Goal: Task Accomplishment & Management: Complete application form

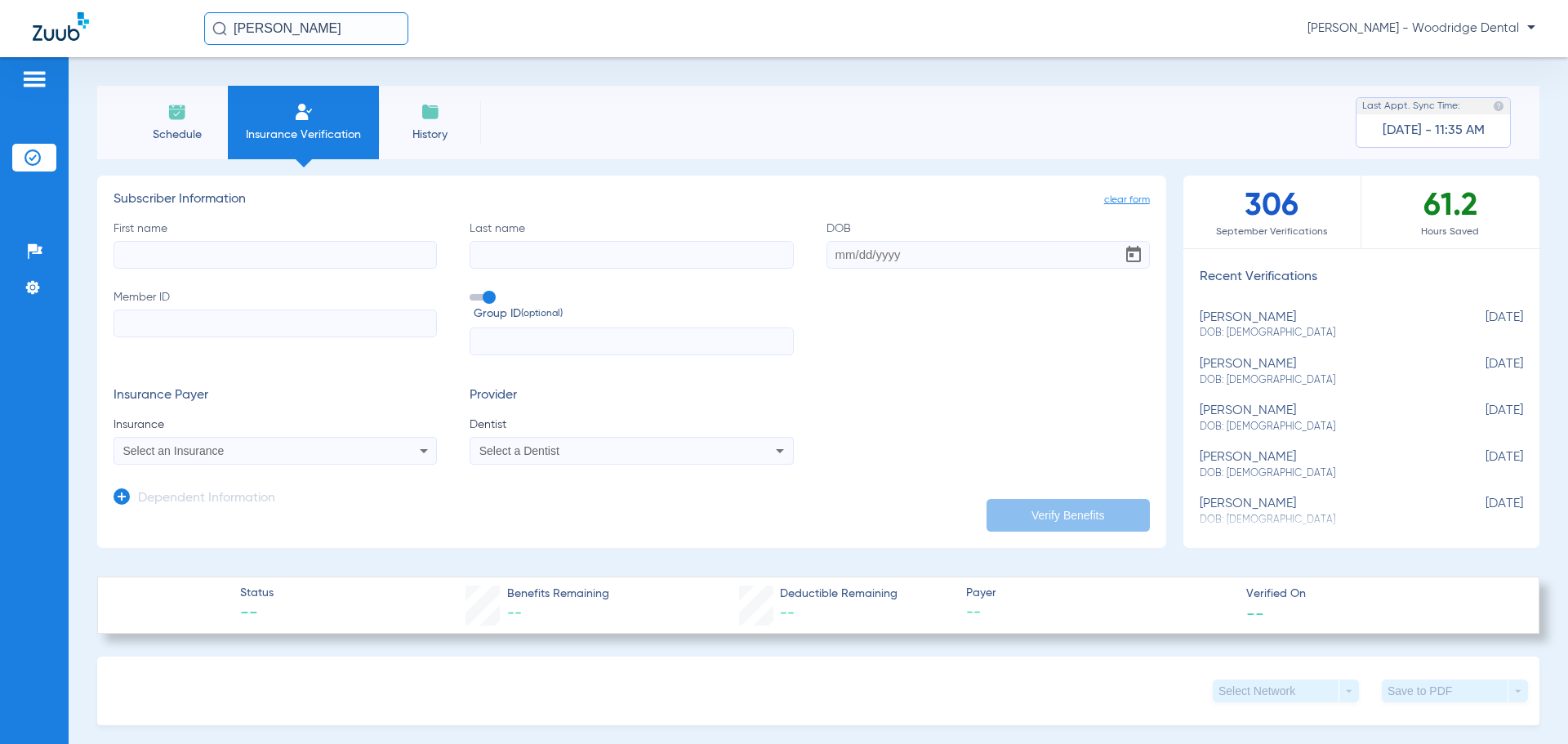
click at [173, 262] on input "First name" at bounding box center [275, 255] width 323 height 28
type input "aquino"
type input "[PERSON_NAME]"
type input "[DATE]"
click at [423, 453] on icon at bounding box center [423, 450] width 19 height 19
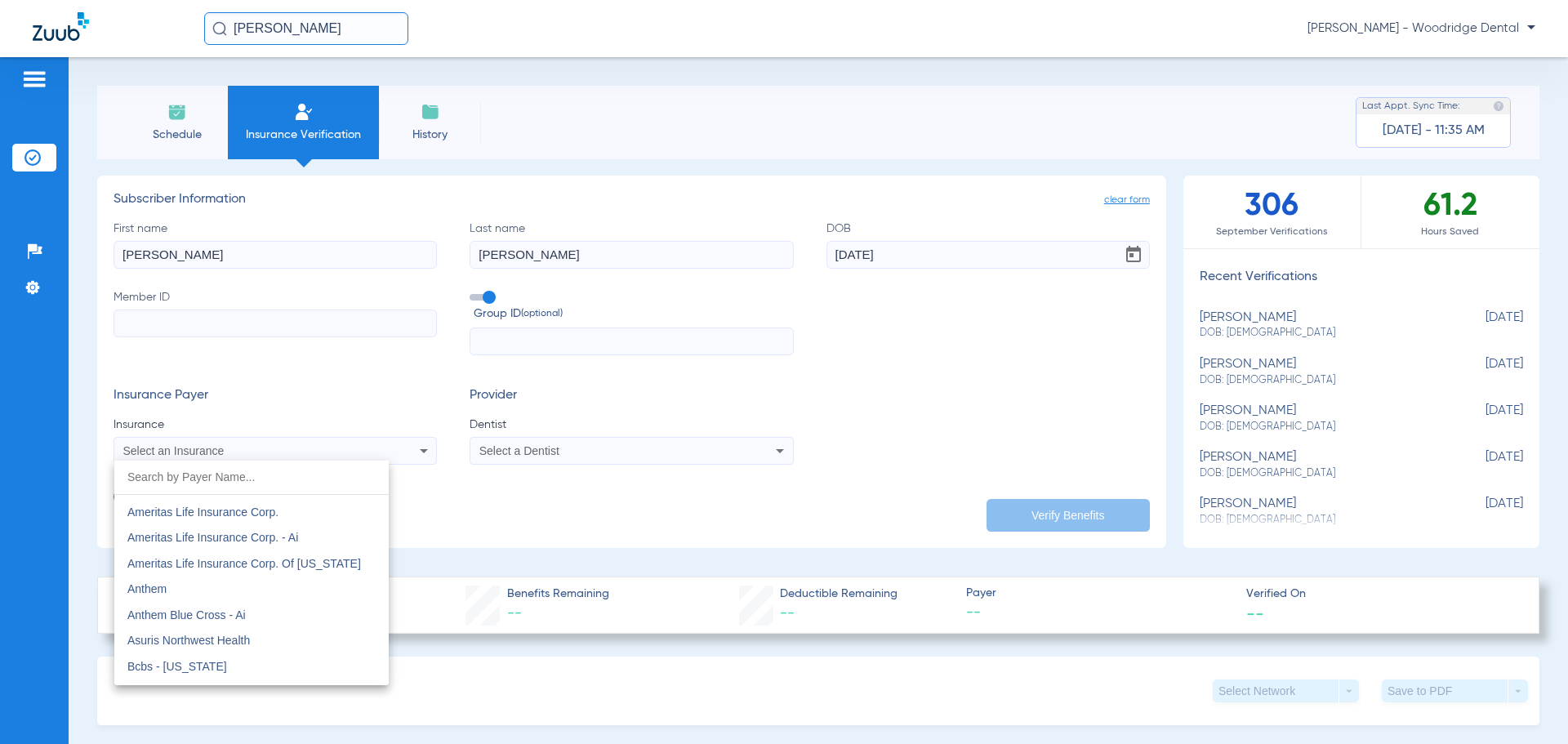
scroll to position [501, 0]
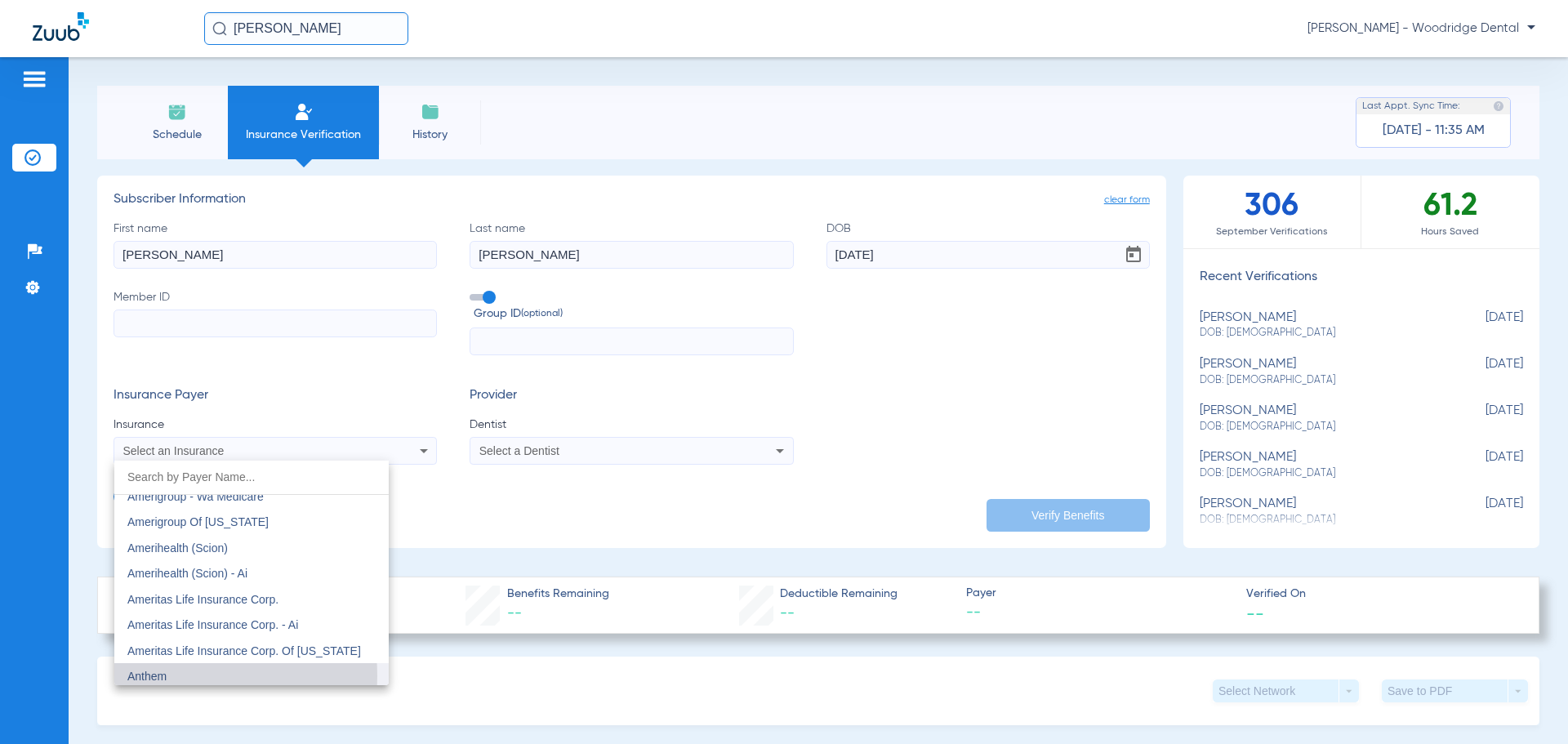
click at [145, 676] on span "Anthem" at bounding box center [147, 677] width 39 height 13
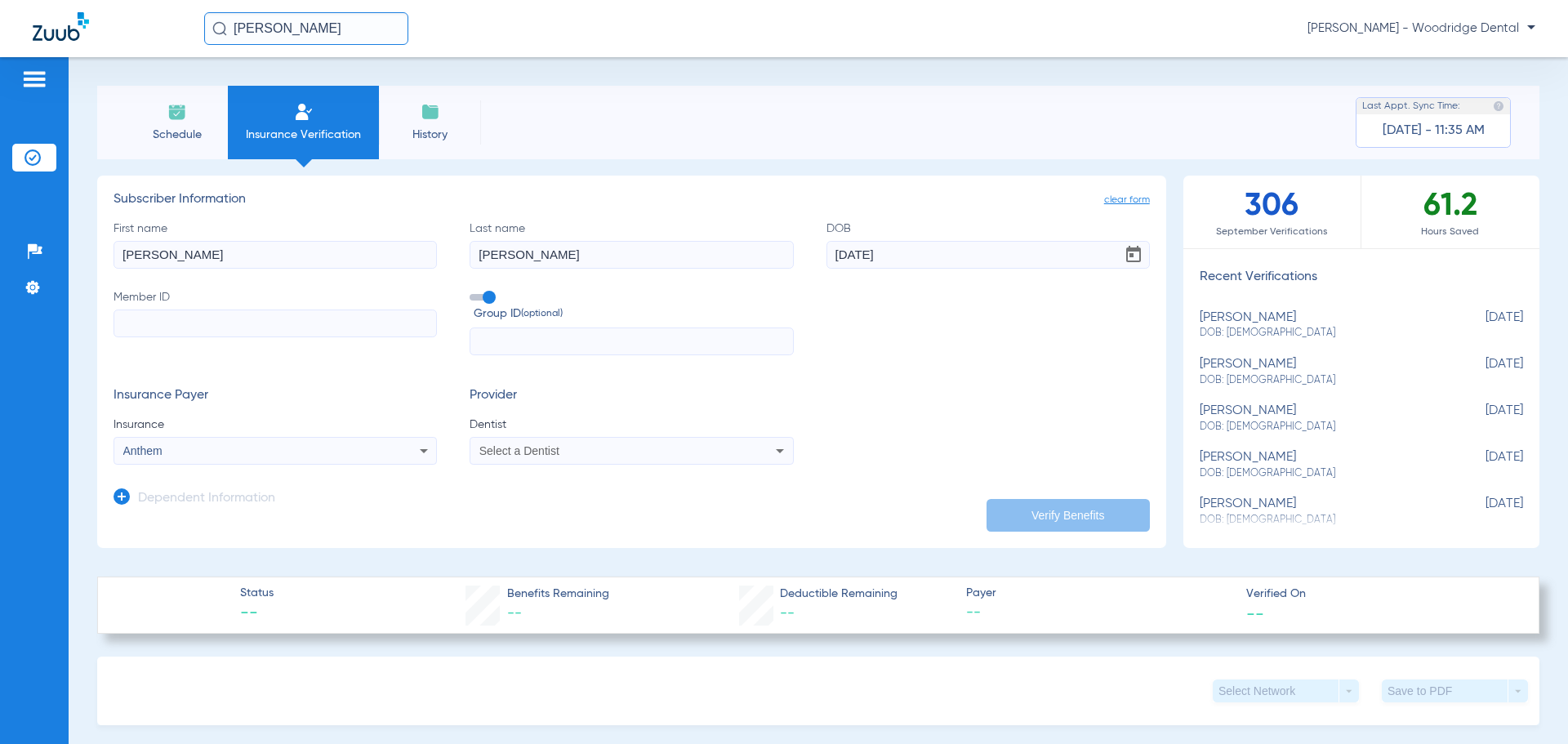
click at [777, 451] on icon at bounding box center [779, 450] width 19 height 19
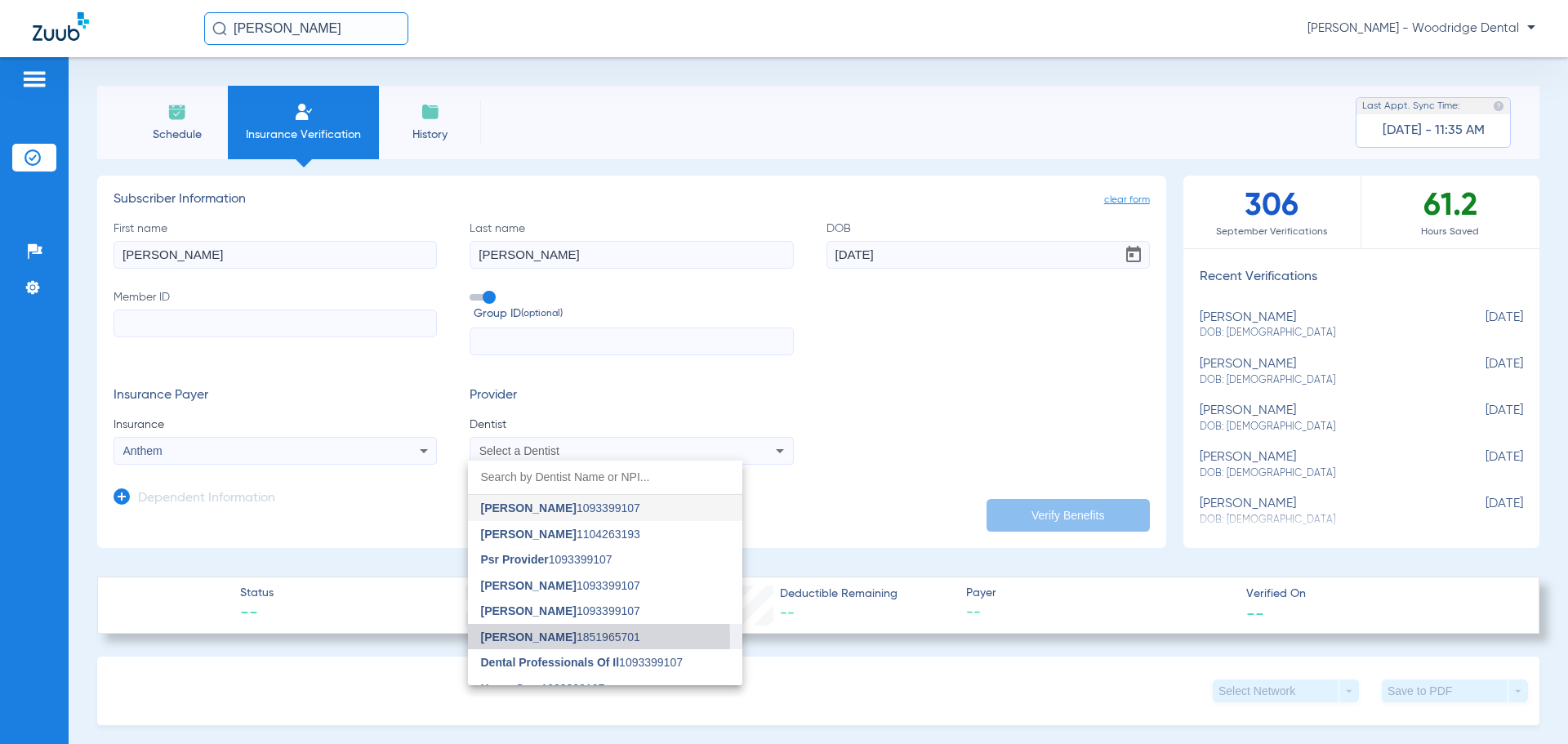
click at [552, 636] on span "Monal Patel 1851965701" at bounding box center [560, 637] width 159 height 11
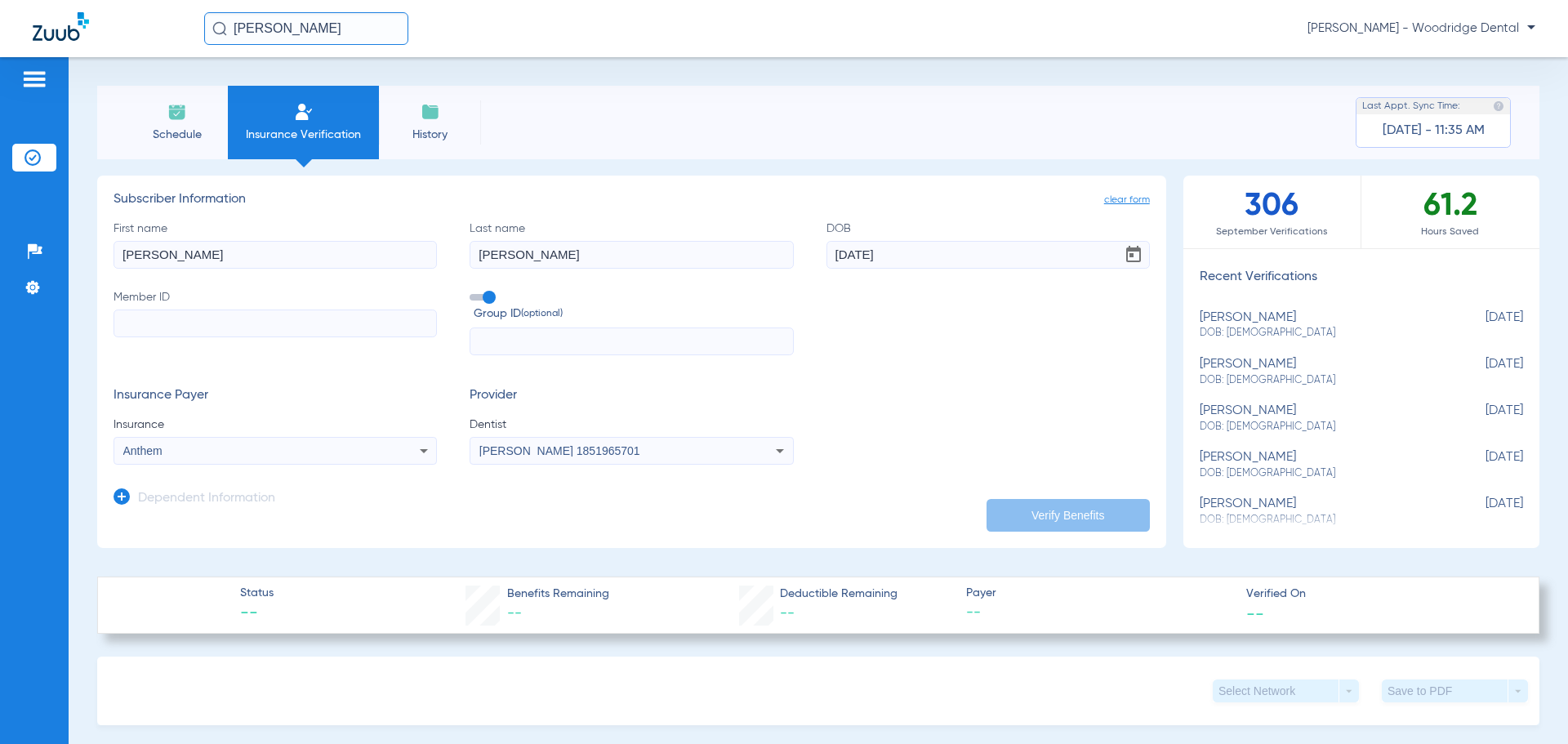
click at [334, 315] on input "Member ID" at bounding box center [275, 323] width 323 height 28
click at [334, 318] on input "Member ID" at bounding box center [275, 323] width 323 height 28
click at [146, 325] on input "R7p642W23566" at bounding box center [275, 323] width 323 height 28
type input "R7P642W23566"
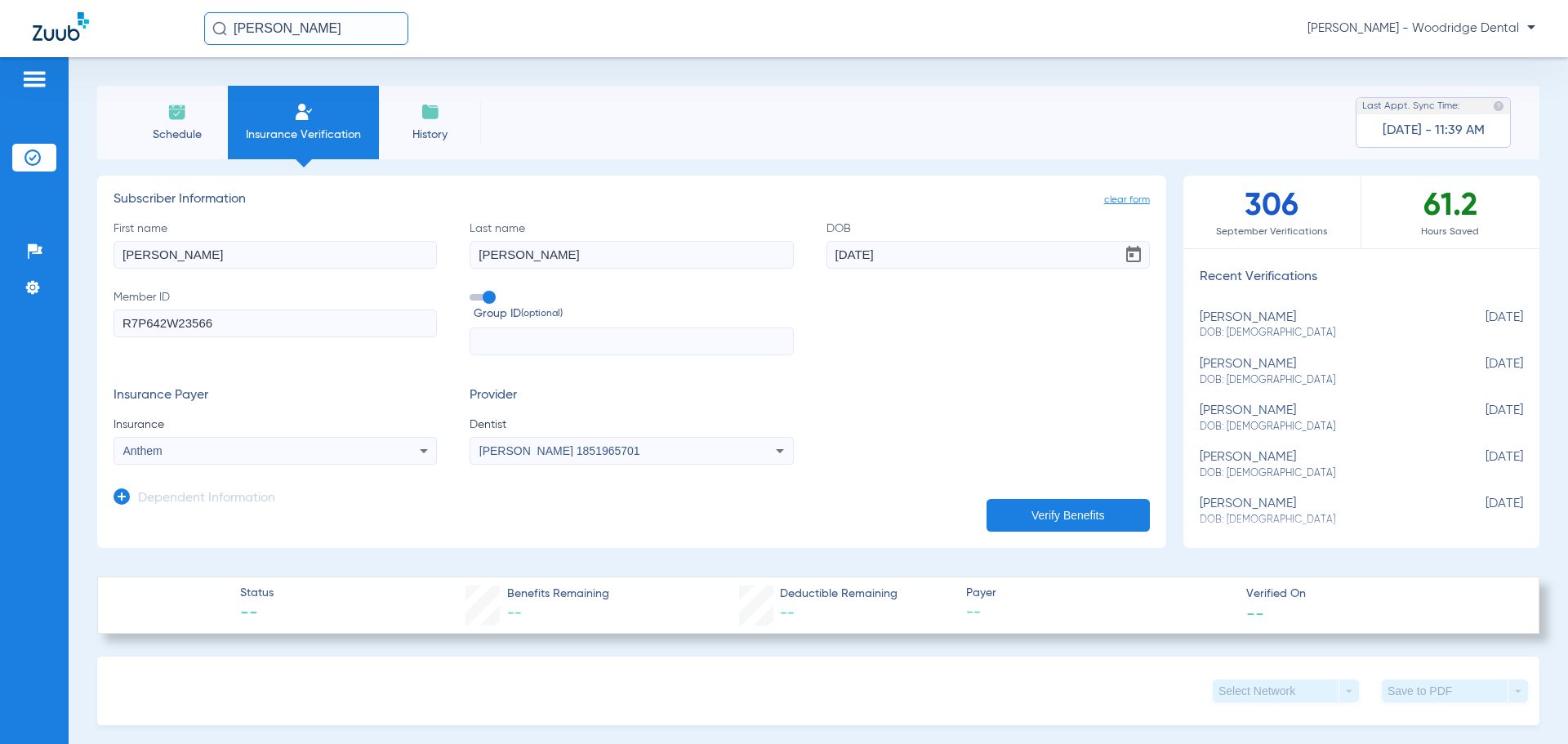
click at [1043, 509] on button "Verify Benefits" at bounding box center [1068, 515] width 164 height 32
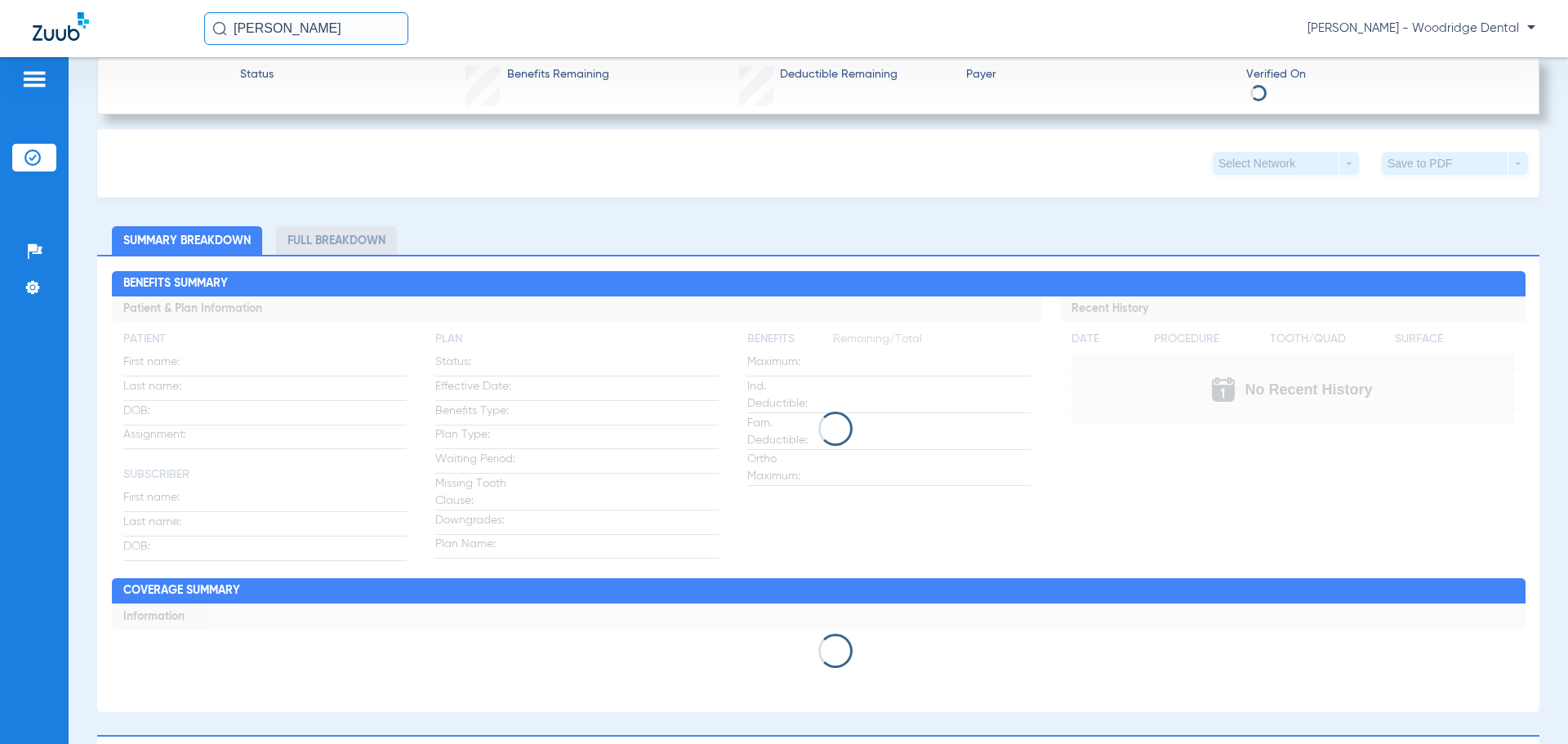
scroll to position [615, 0]
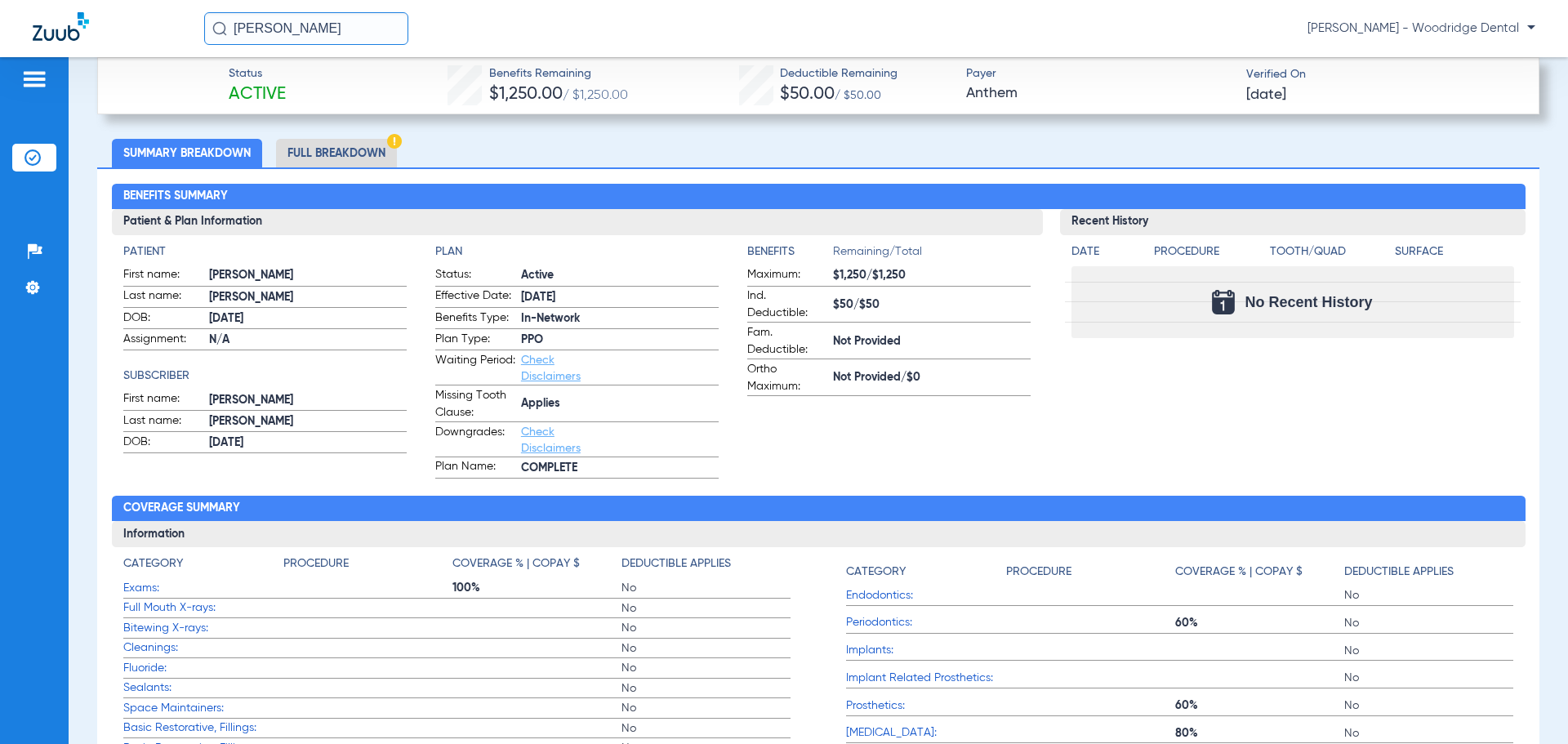
click at [374, 150] on li "Full Breakdown" at bounding box center [336, 152] width 121 height 29
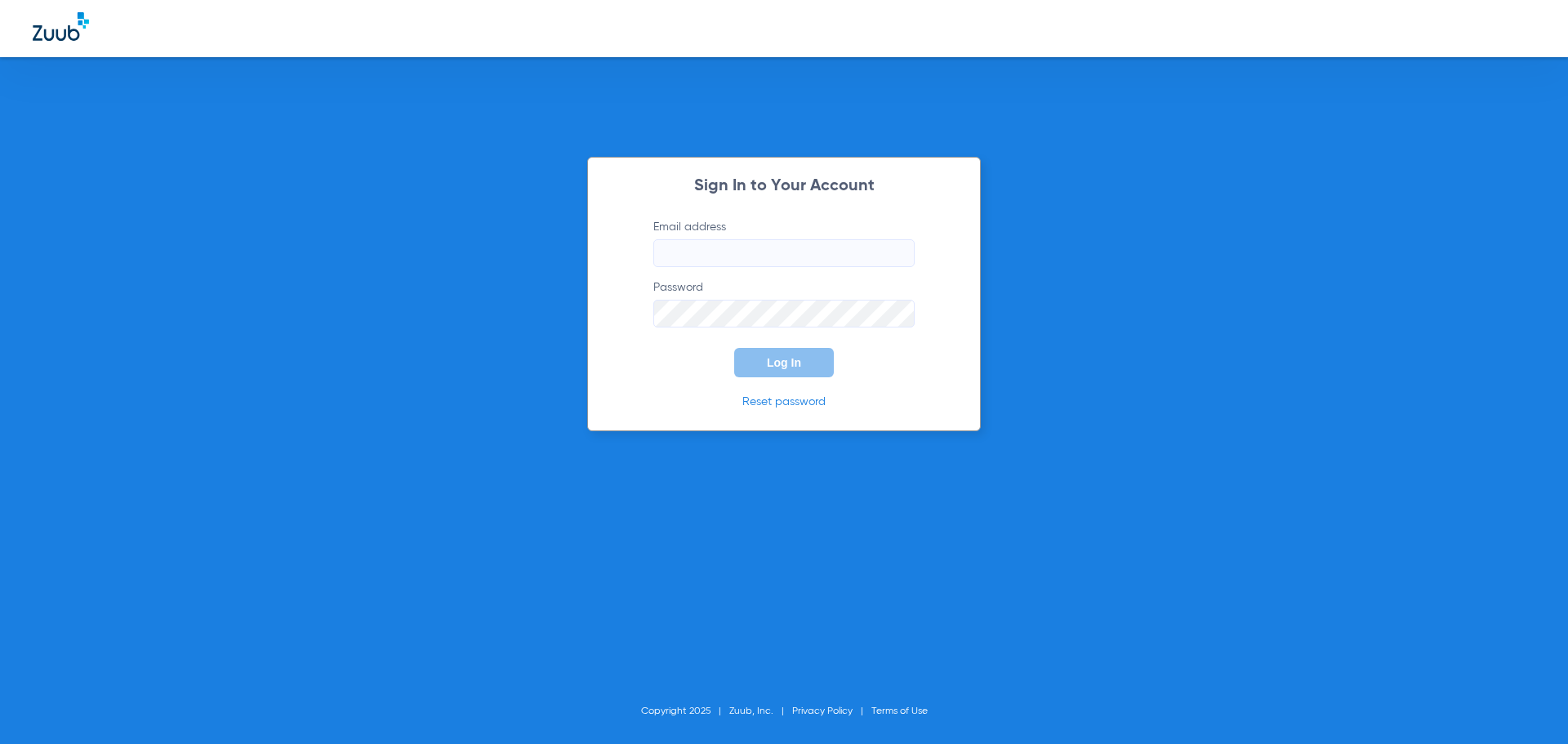
click at [713, 252] on input "Email address" at bounding box center [784, 253] width 261 height 28
click at [711, 250] on input "Email address Required" at bounding box center [784, 253] width 261 height 28
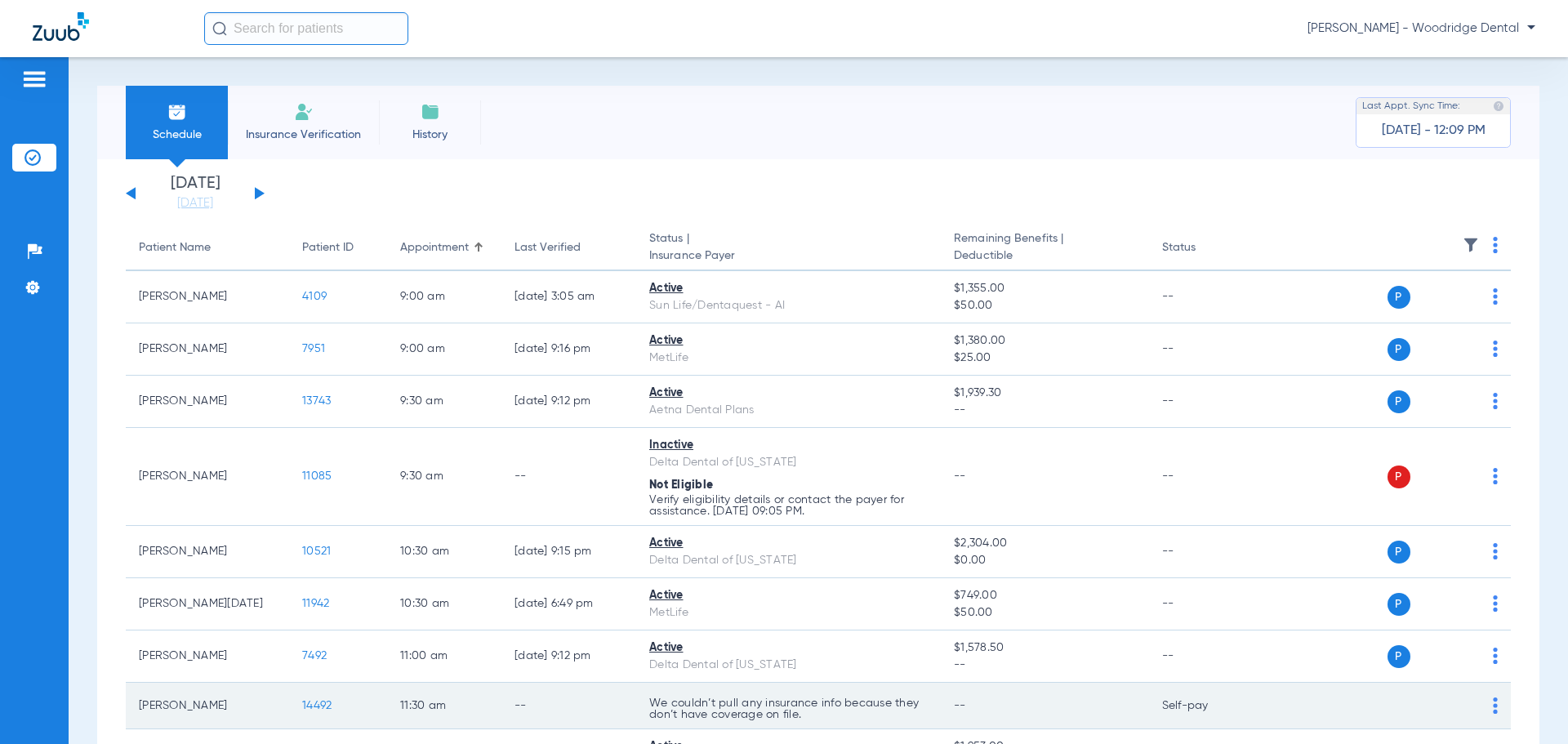
click at [326, 706] on span "14492" at bounding box center [317, 705] width 30 height 11
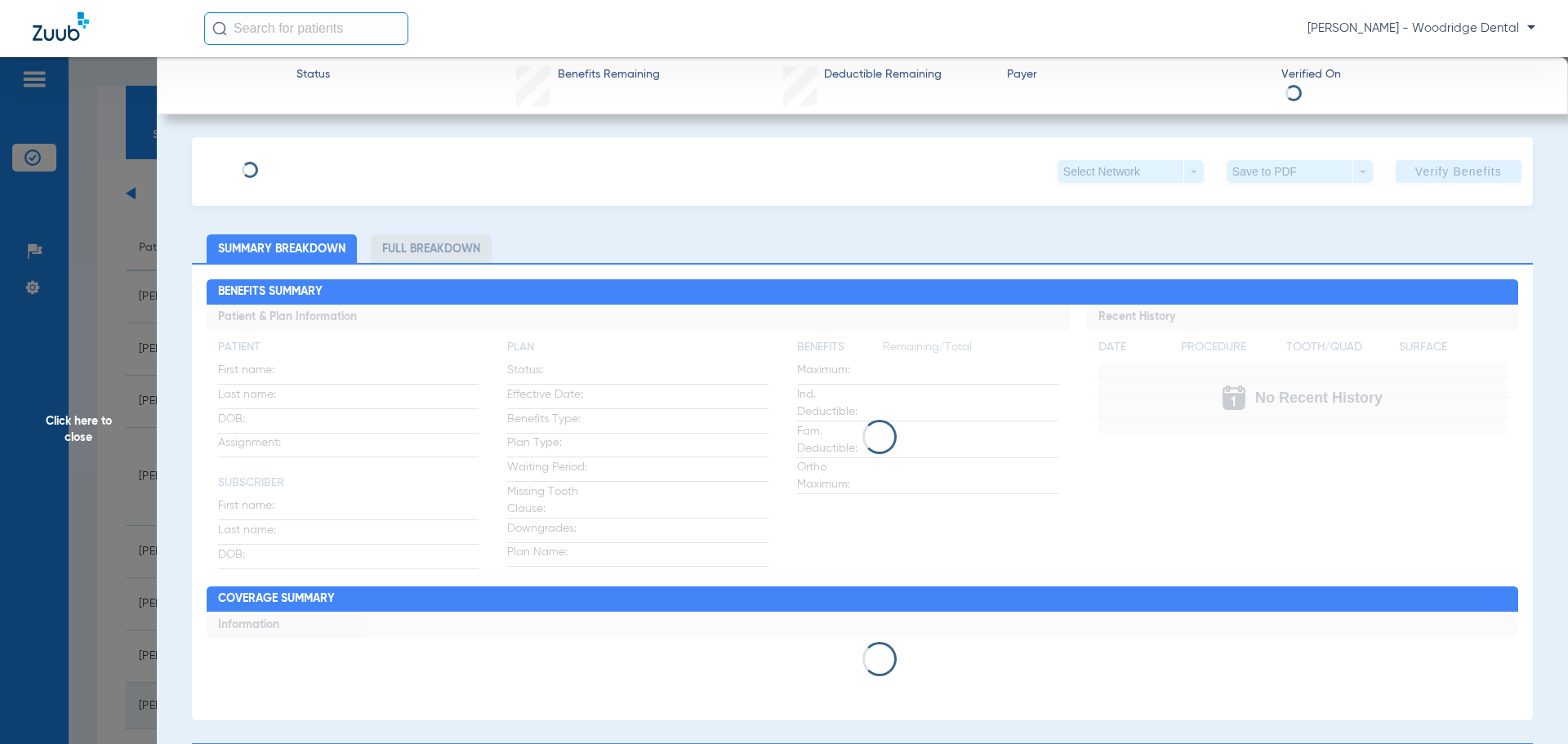
click at [326, 706] on div "Click here to close" at bounding box center [784, 429] width 1568 height 744
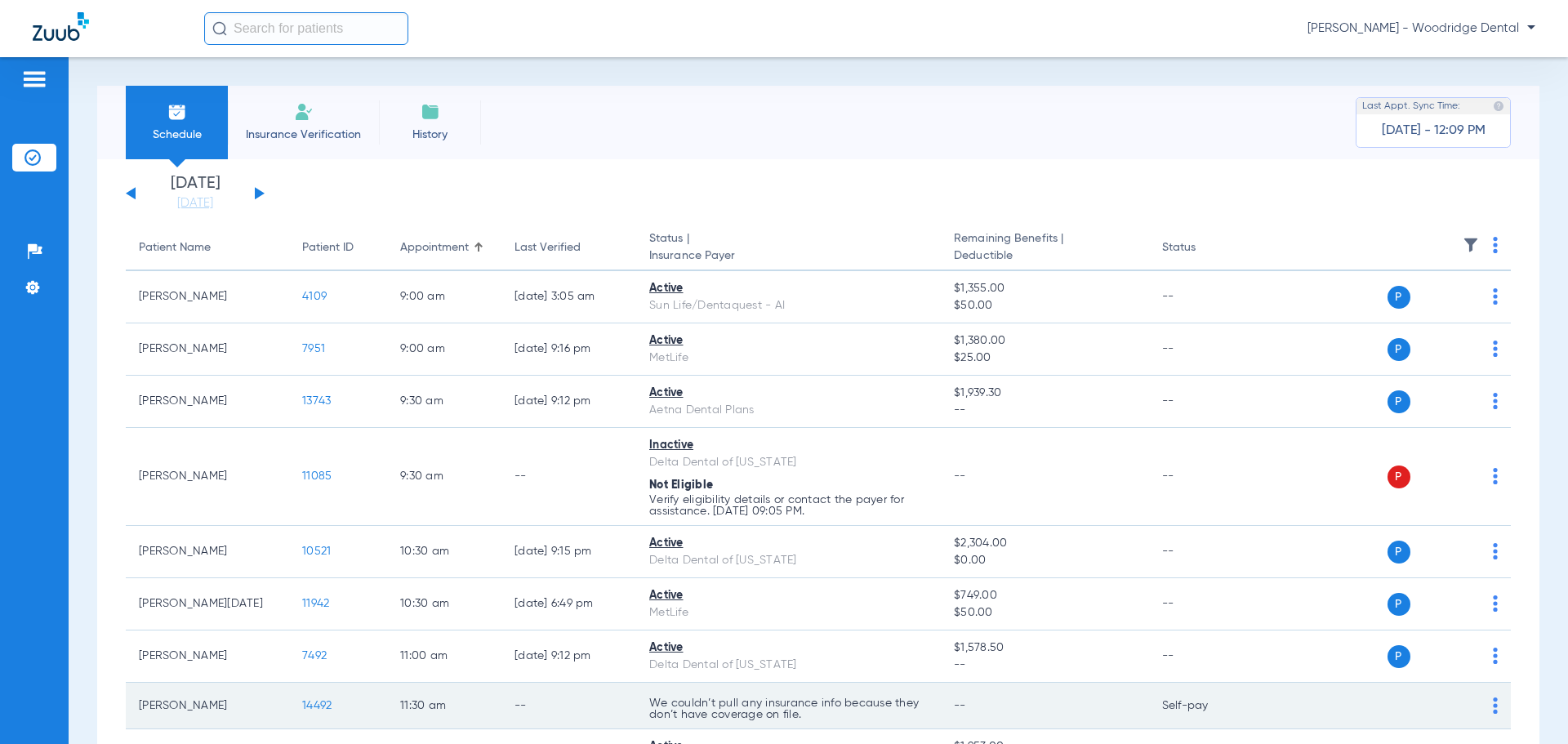
click at [326, 706] on span "14492" at bounding box center [317, 705] width 30 height 11
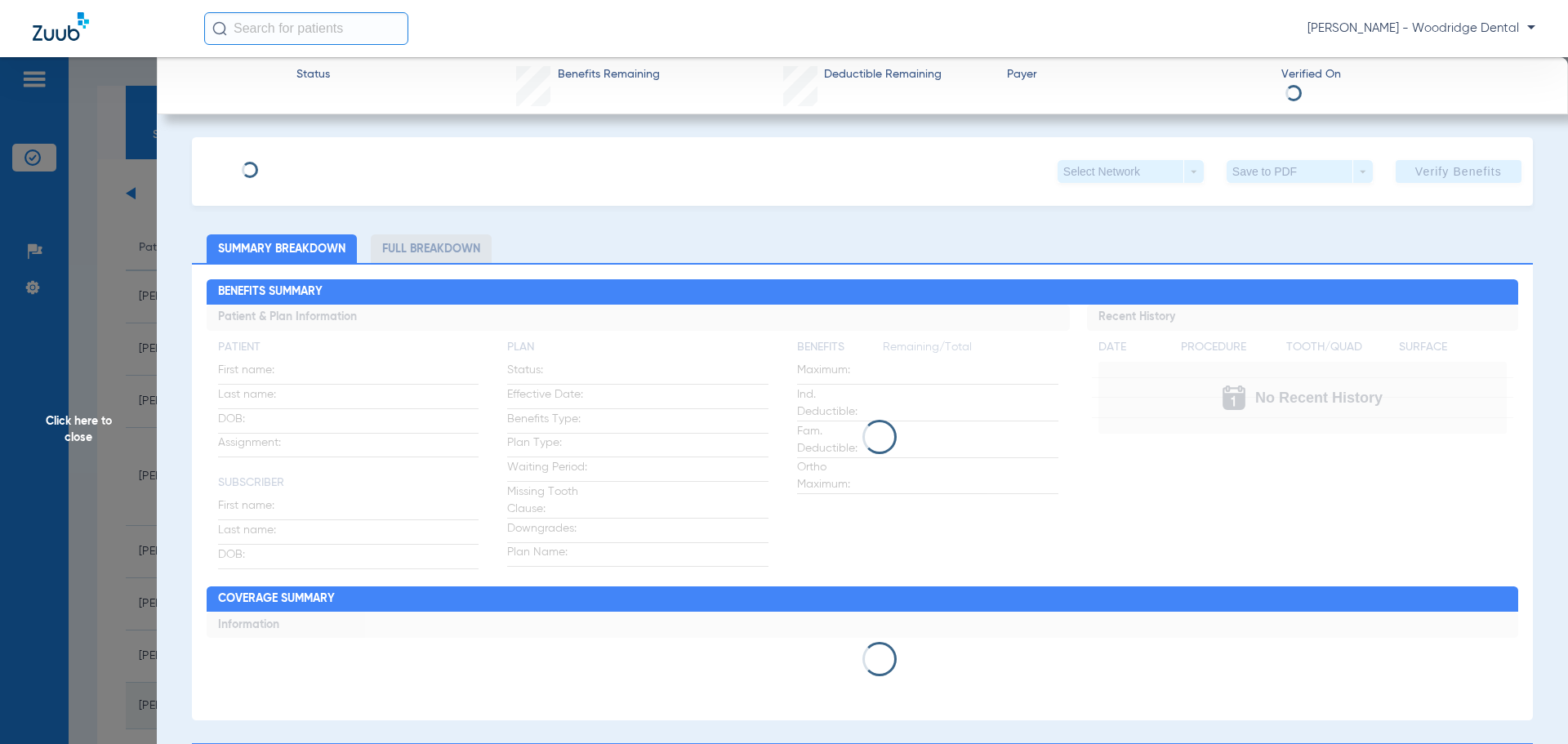
click at [326, 706] on div "Click here to close" at bounding box center [784, 429] width 1568 height 744
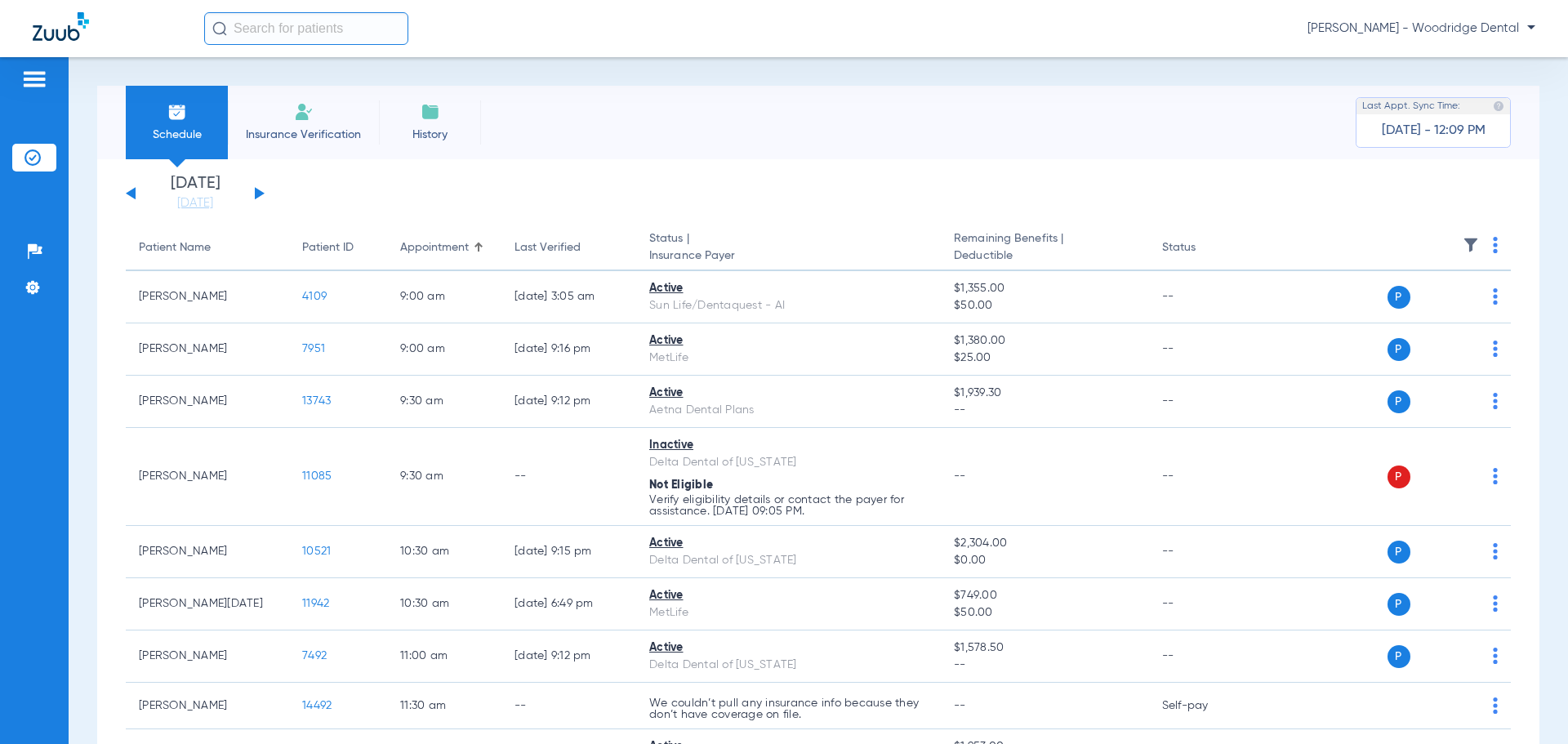
click at [329, 130] on span "Insurance Verification" at bounding box center [303, 135] width 127 height 17
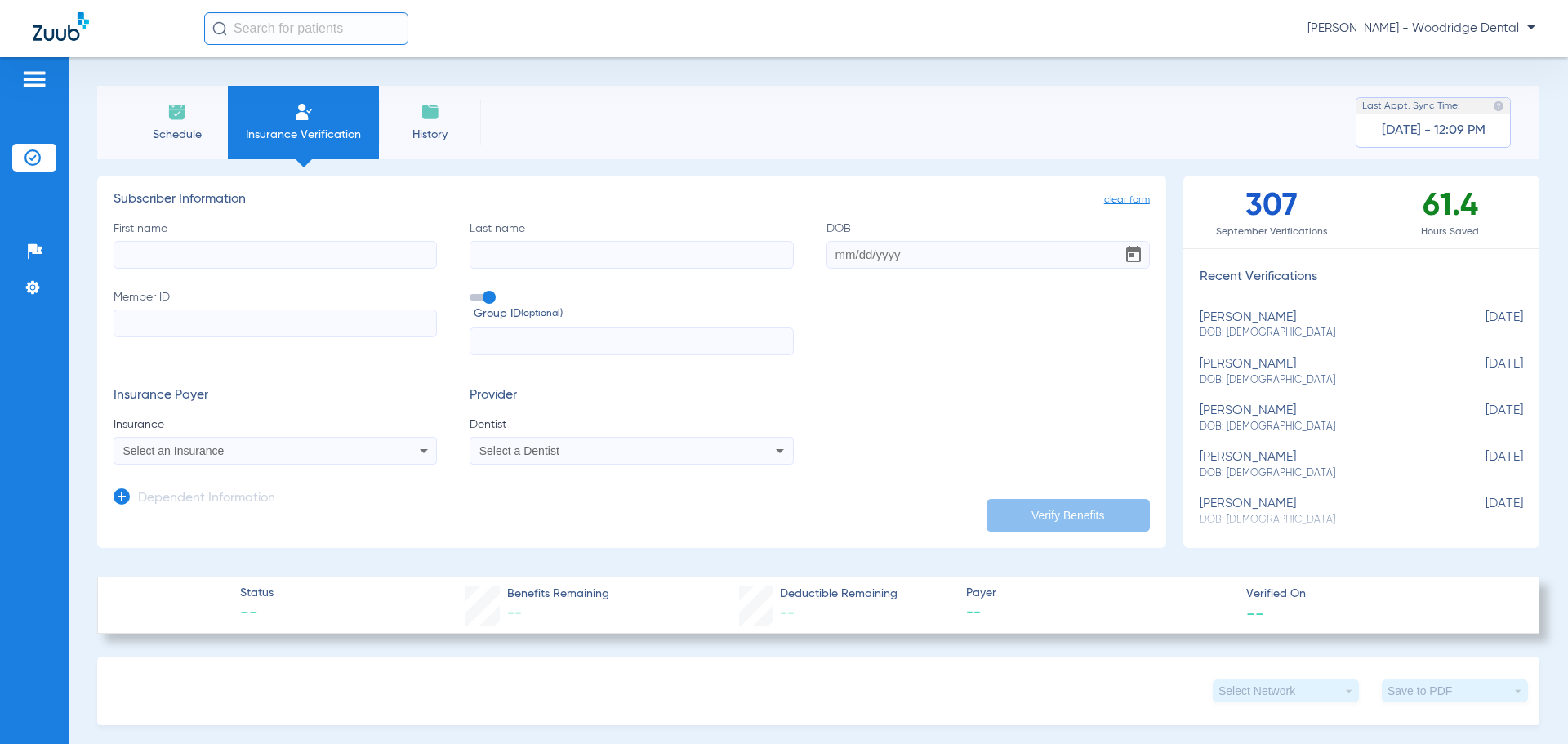
click at [229, 257] on input "First name" at bounding box center [275, 255] width 323 height 28
type input "aquino"
type input "[PERSON_NAME]"
type input "10/26/1996"
click at [231, 323] on input "Member ID" at bounding box center [275, 323] width 323 height 28
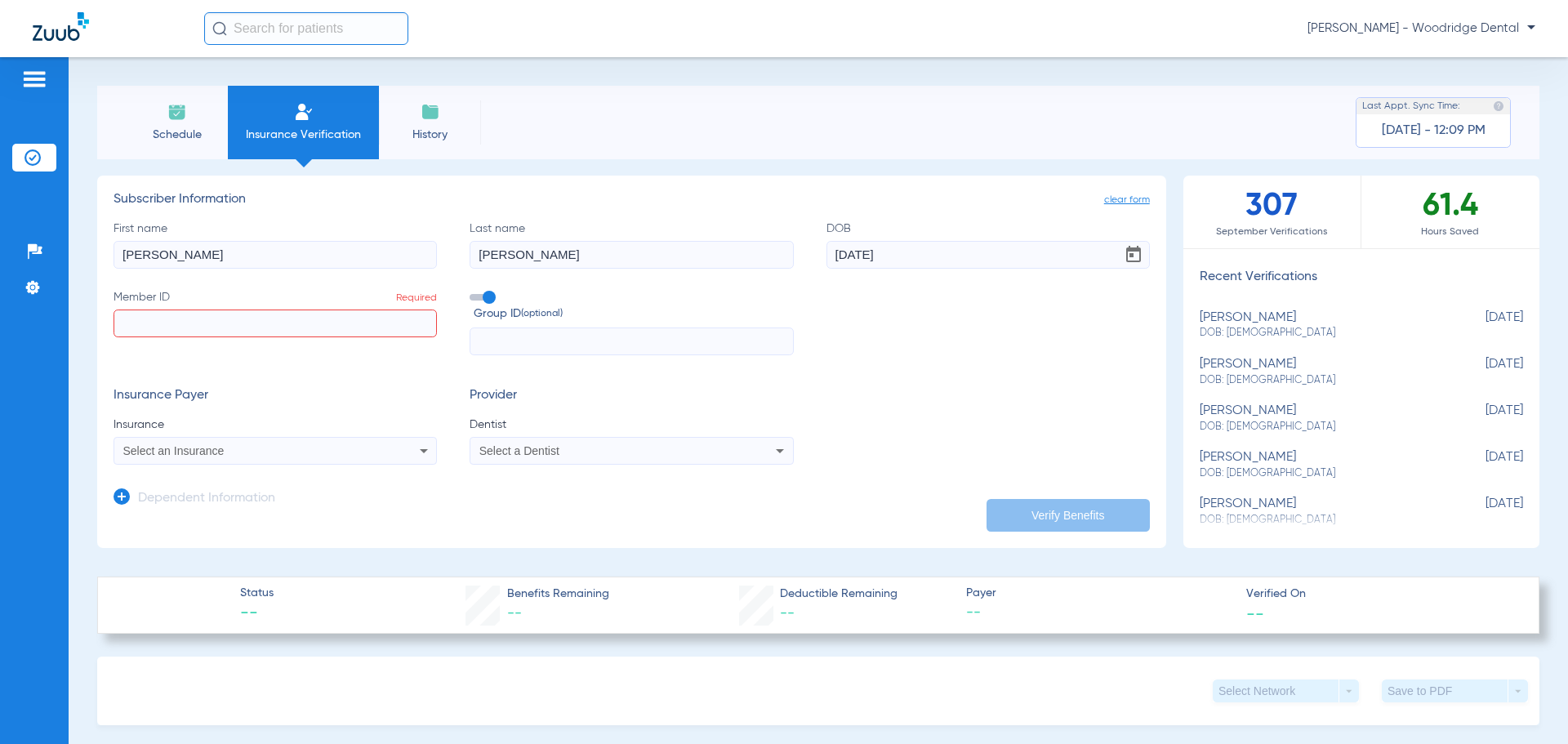
click at [212, 327] on input "Member ID Required" at bounding box center [275, 323] width 323 height 28
type input "R7P64W2356"
click at [418, 446] on icon at bounding box center [423, 450] width 19 height 19
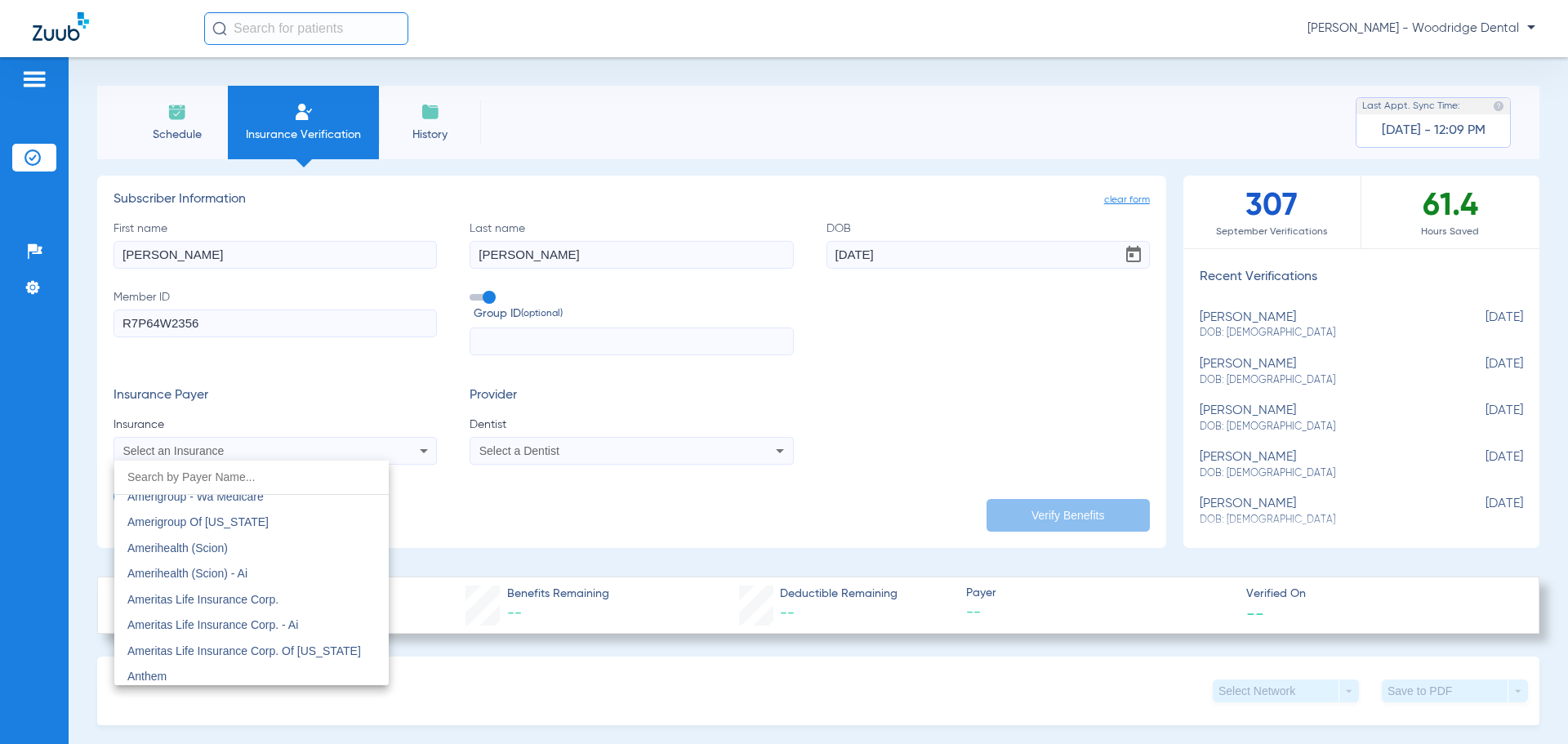
scroll to position [555, 0]
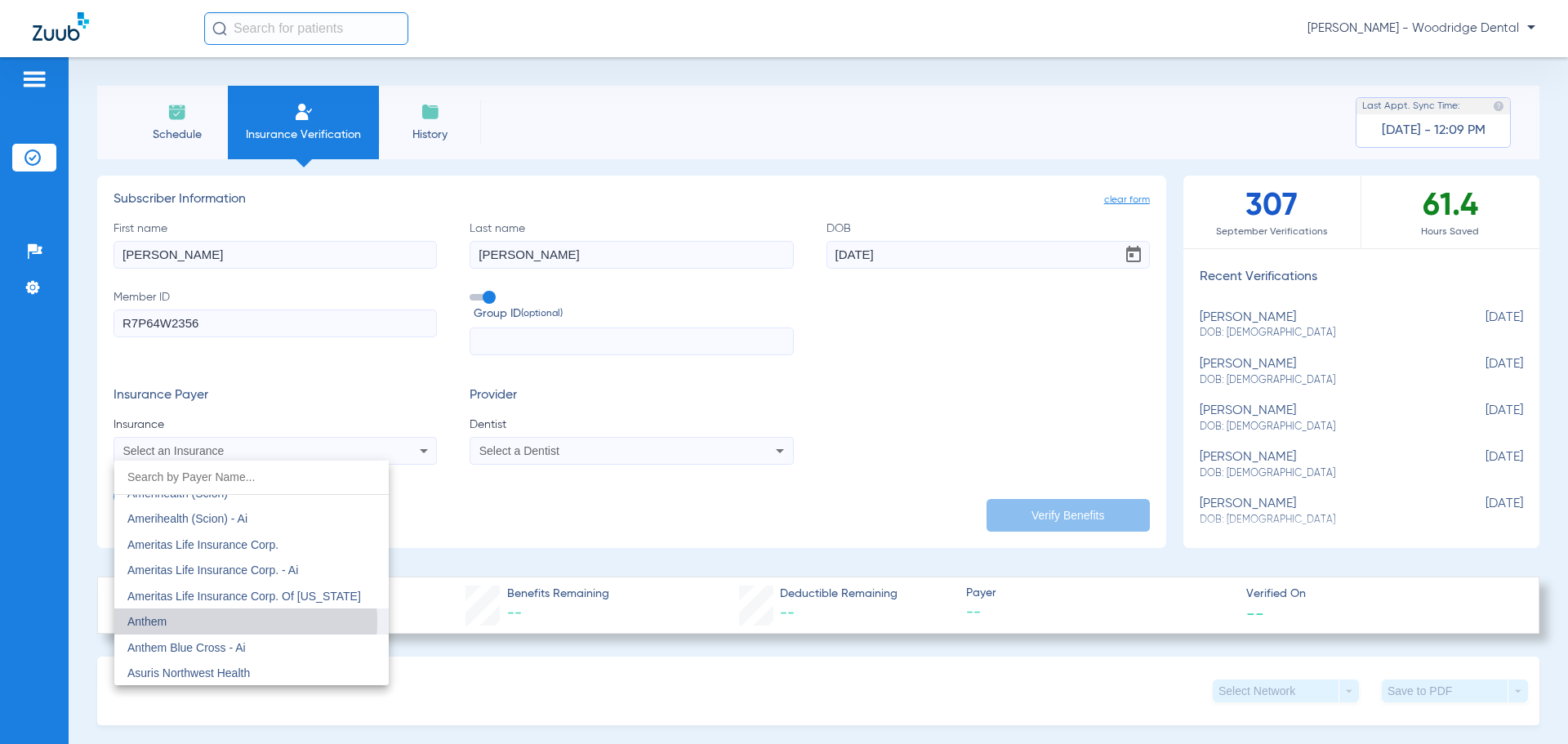
click at [209, 621] on mat-option "Anthem" at bounding box center [251, 621] width 274 height 26
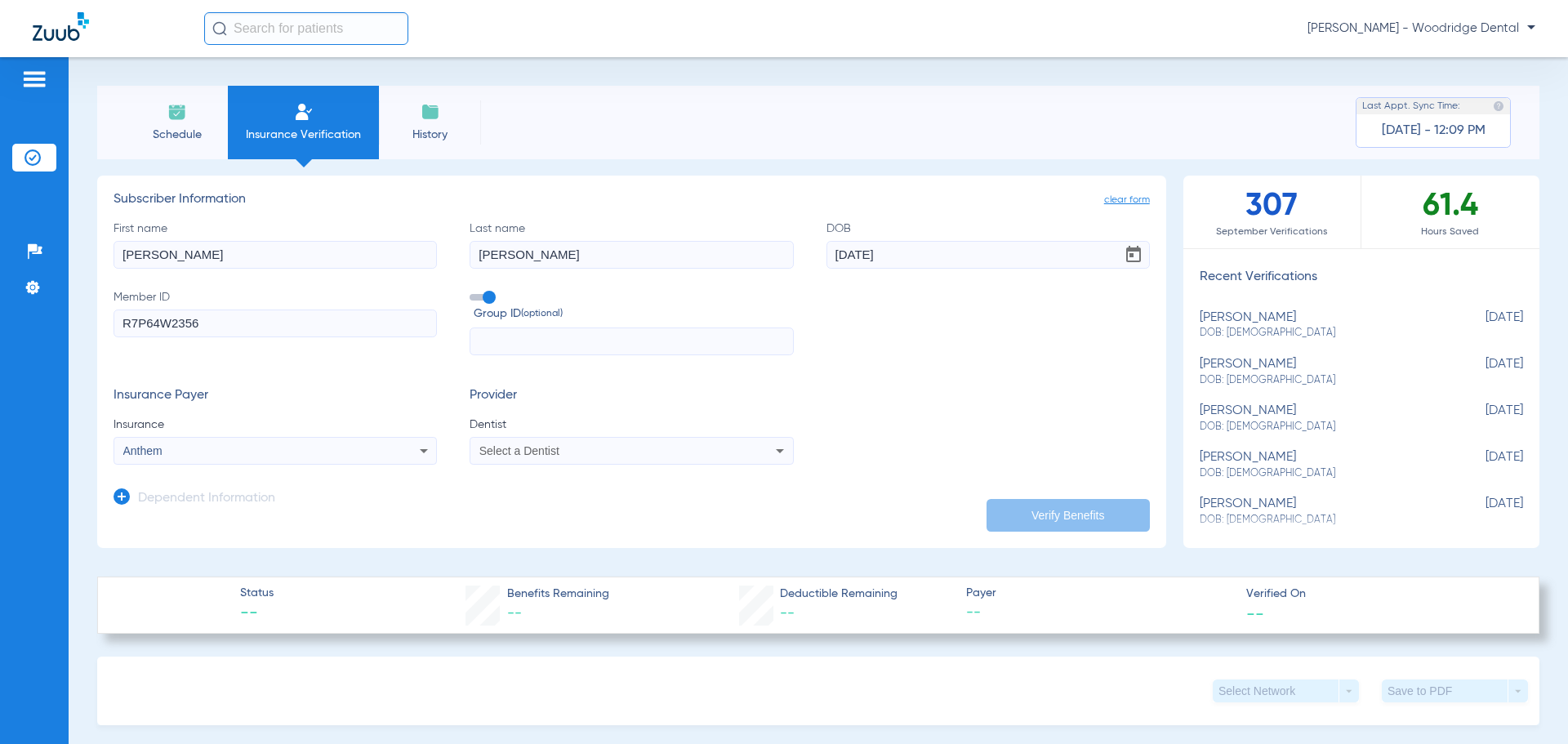
click at [776, 450] on icon at bounding box center [780, 451] width 8 height 4
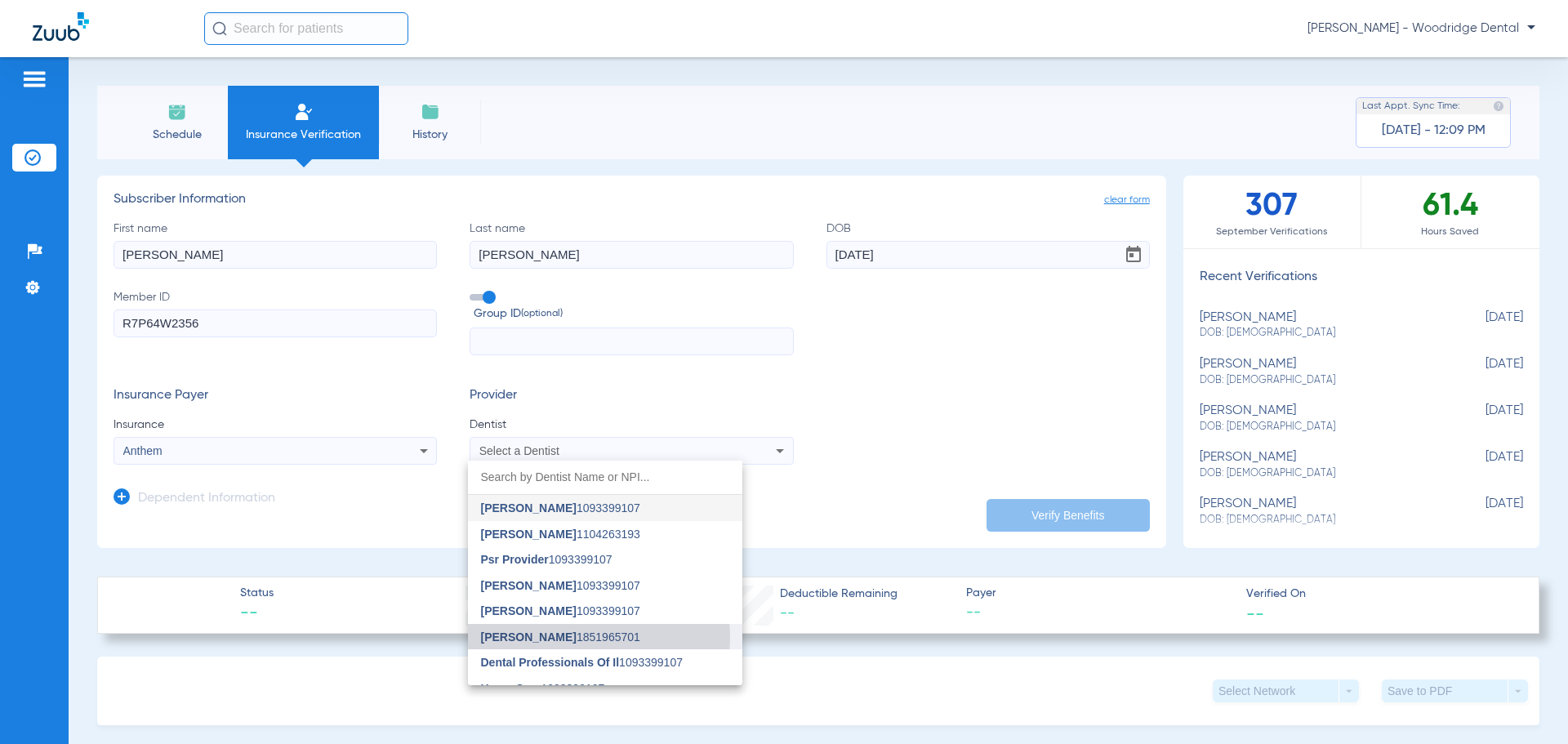
click at [576, 637] on span "Monal Patel 1851965701" at bounding box center [560, 637] width 159 height 11
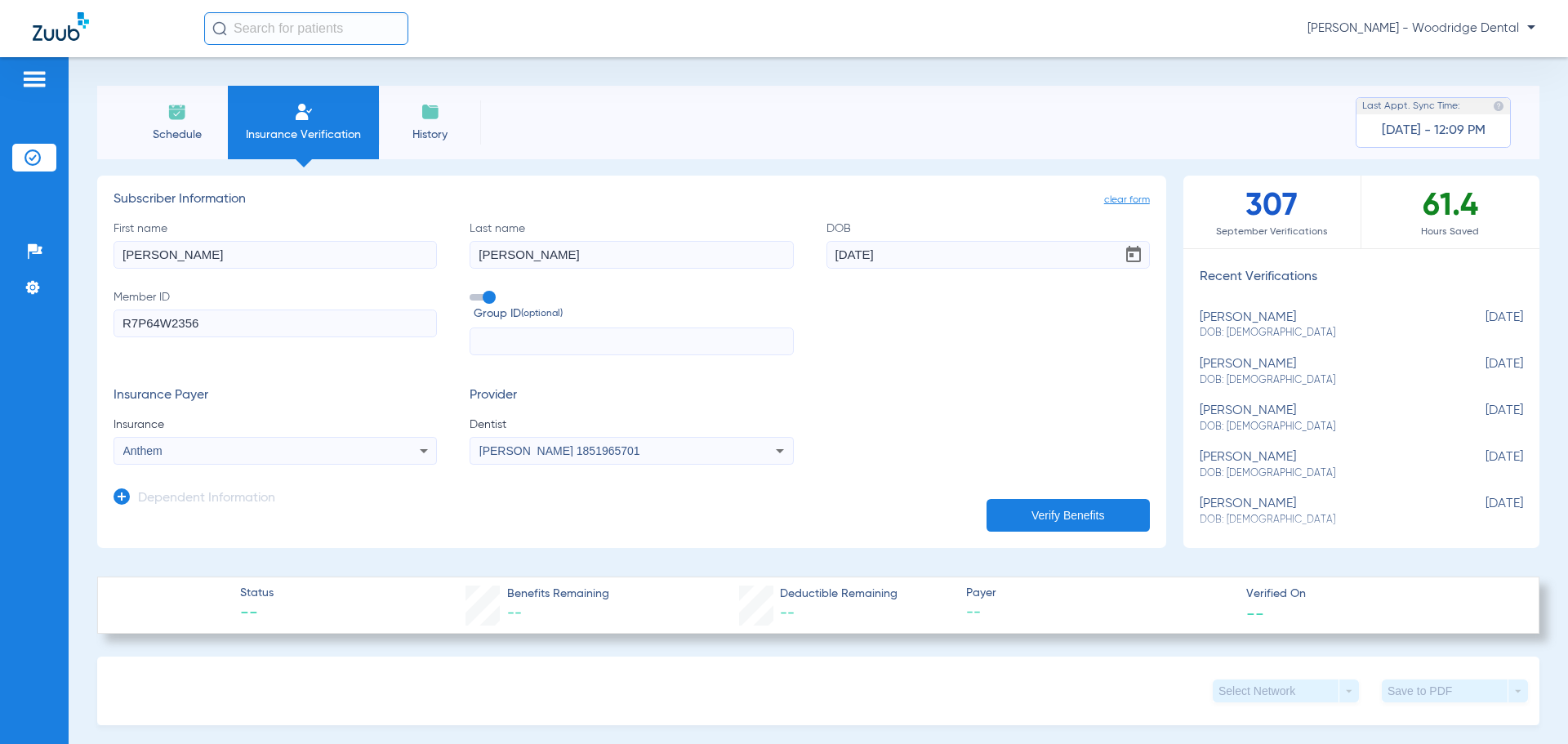
click at [1014, 518] on button "Verify Benefits" at bounding box center [1068, 515] width 164 height 32
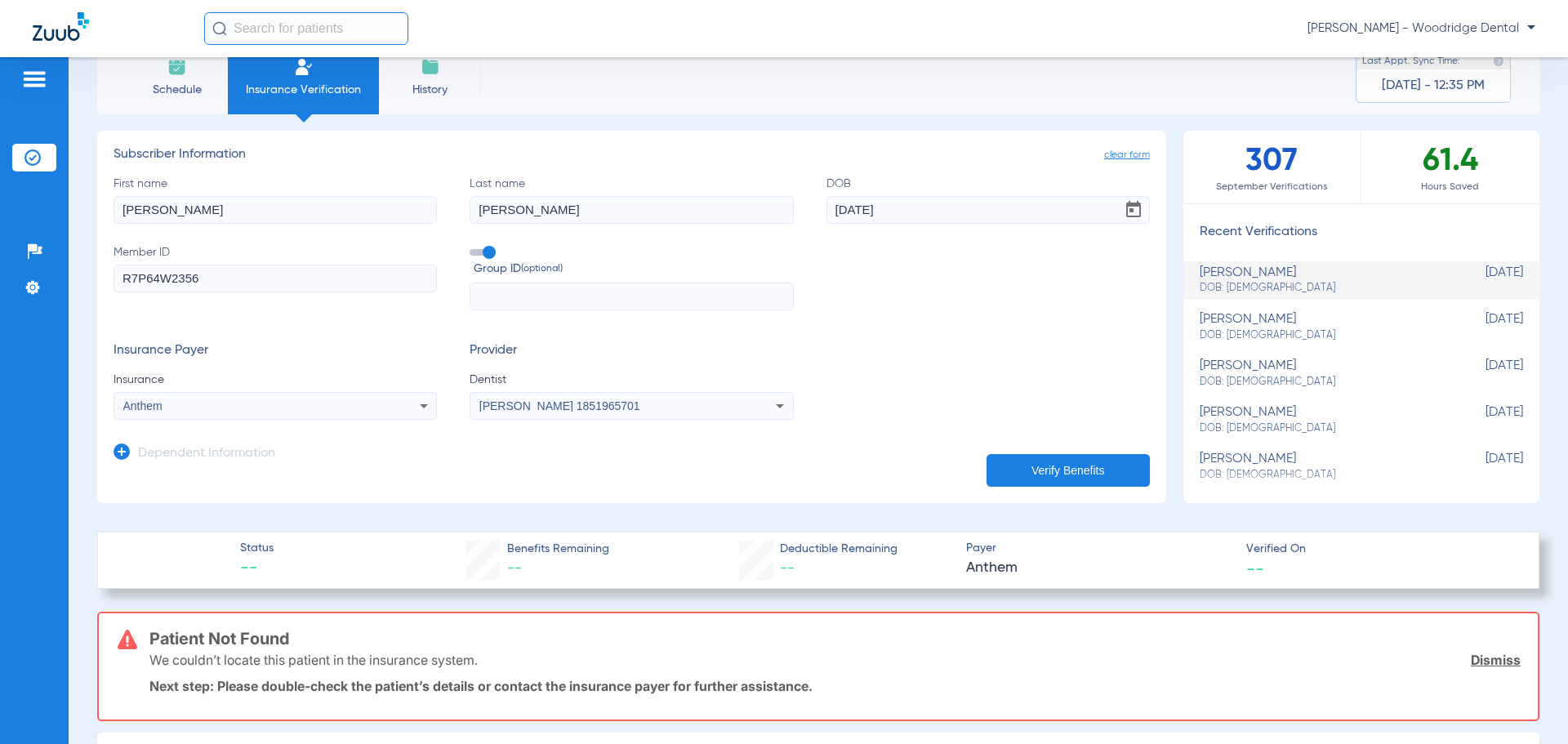
scroll to position [0, 0]
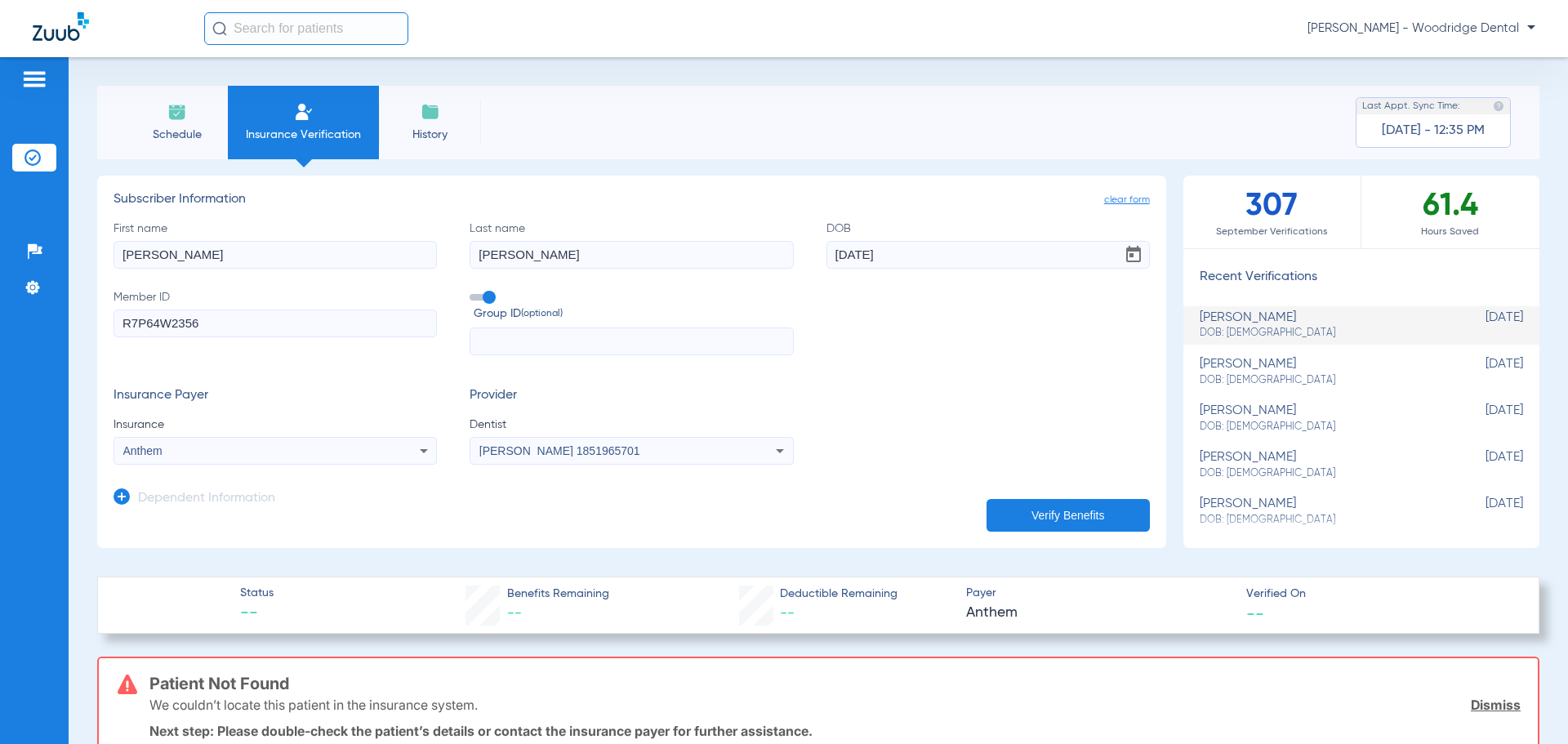
click at [862, 255] on input "10/26/1996" at bounding box center [988, 255] width 323 height 28
click at [860, 252] on input "10/26/1996" at bounding box center [988, 255] width 323 height 28
click at [859, 251] on input "10/26/1996" at bounding box center [988, 255] width 323 height 28
type input "[DATE]"
click at [1071, 511] on button "Verify Benefits" at bounding box center [1068, 515] width 164 height 32
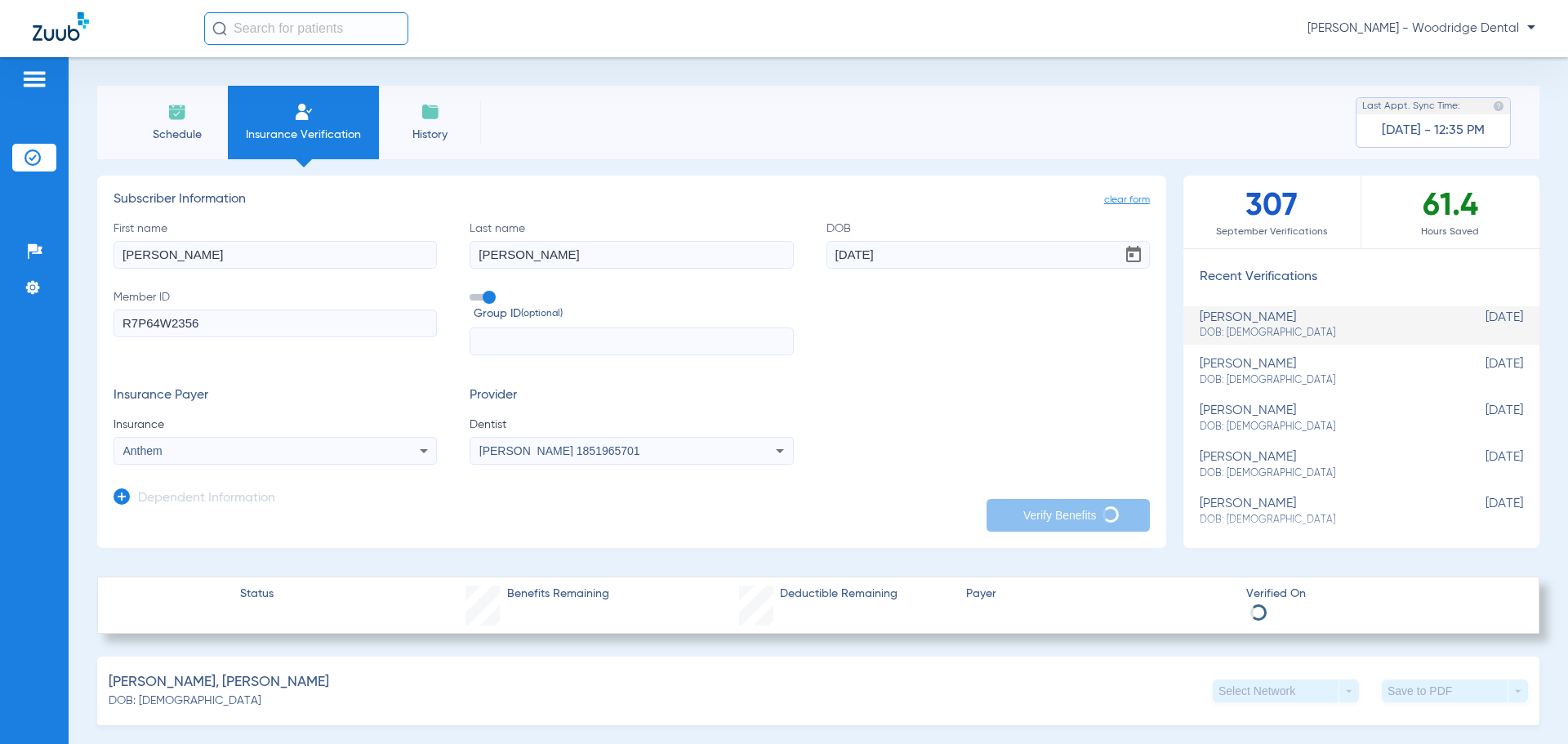
click at [1247, 373] on span "DOB: [DEMOGRAPHIC_DATA]" at bounding box center [1320, 381] width 242 height 15
type input "R7P642W23566"
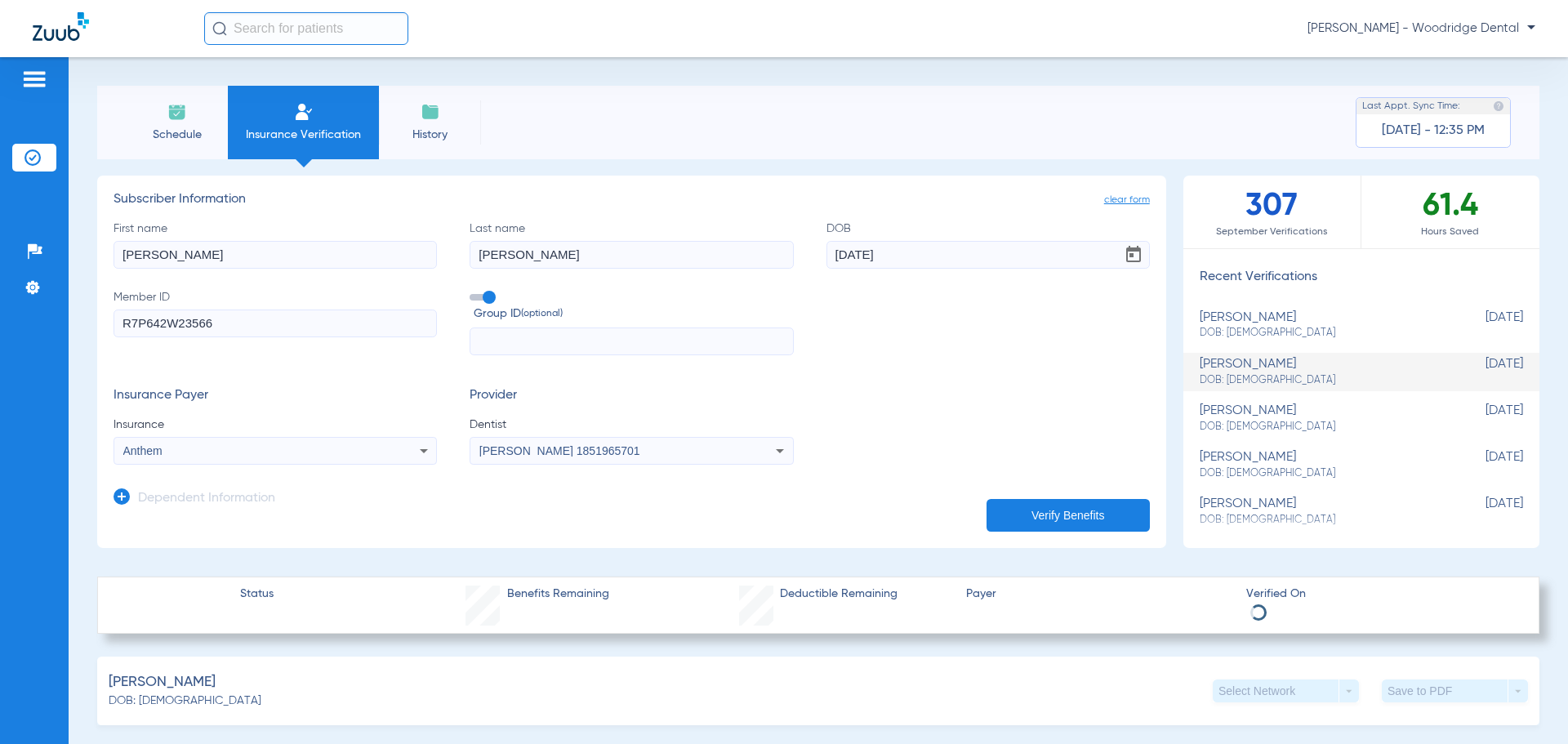
click at [1247, 373] on span "DOB: [DEMOGRAPHIC_DATA]" at bounding box center [1320, 381] width 242 height 15
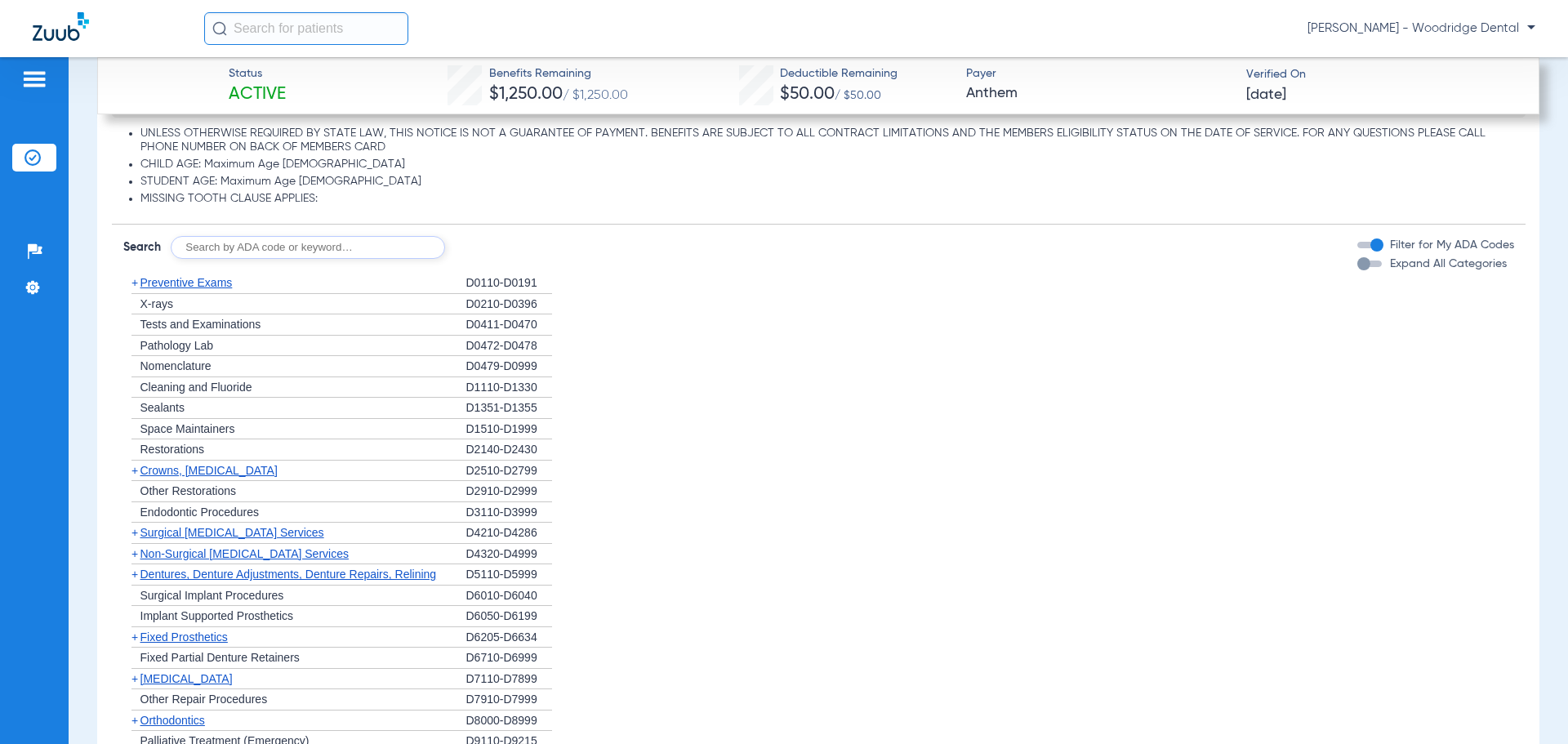
scroll to position [1408, 0]
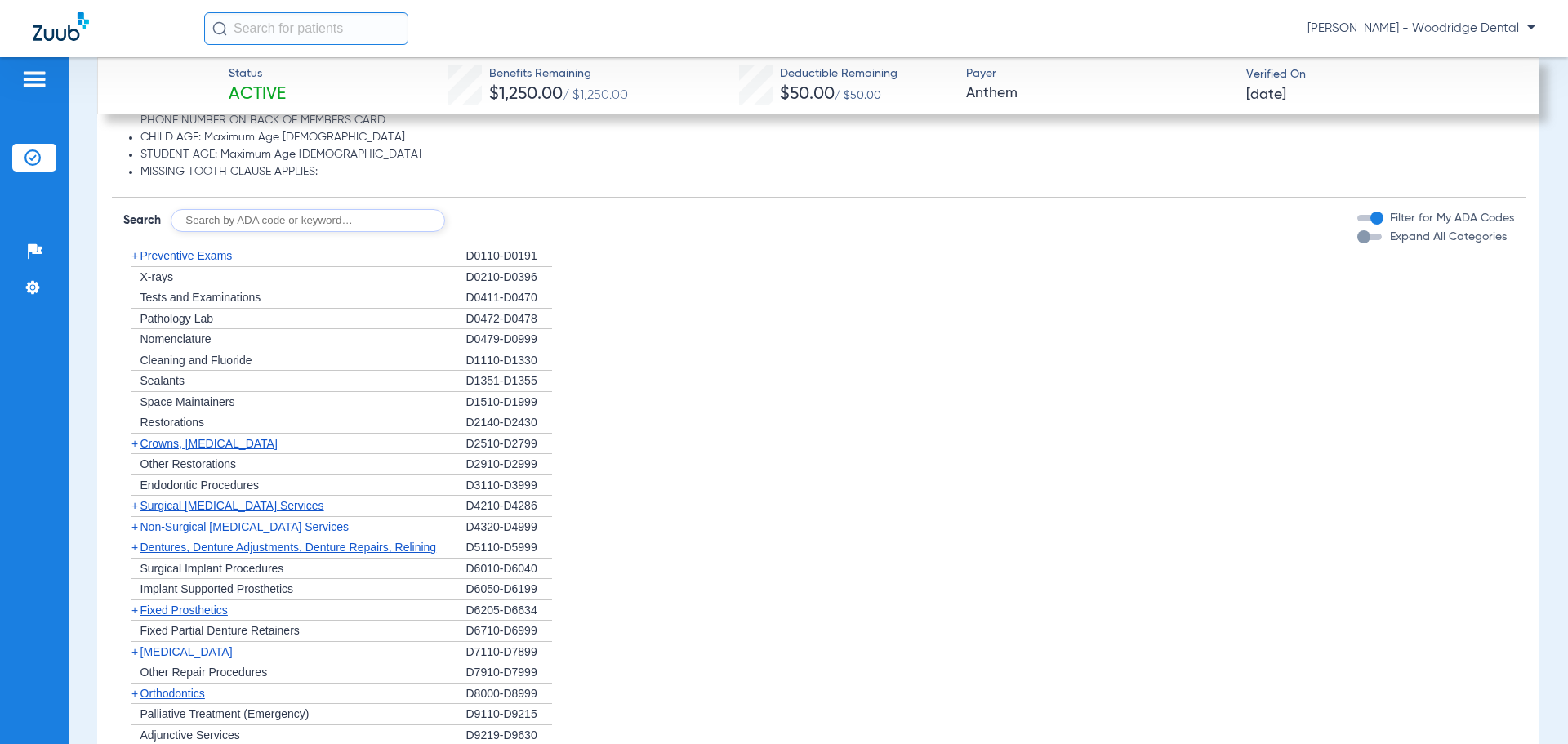
click at [137, 429] on span "+" at bounding box center [131, 422] width 18 height 20
click at [154, 423] on span "Restorations" at bounding box center [173, 422] width 65 height 13
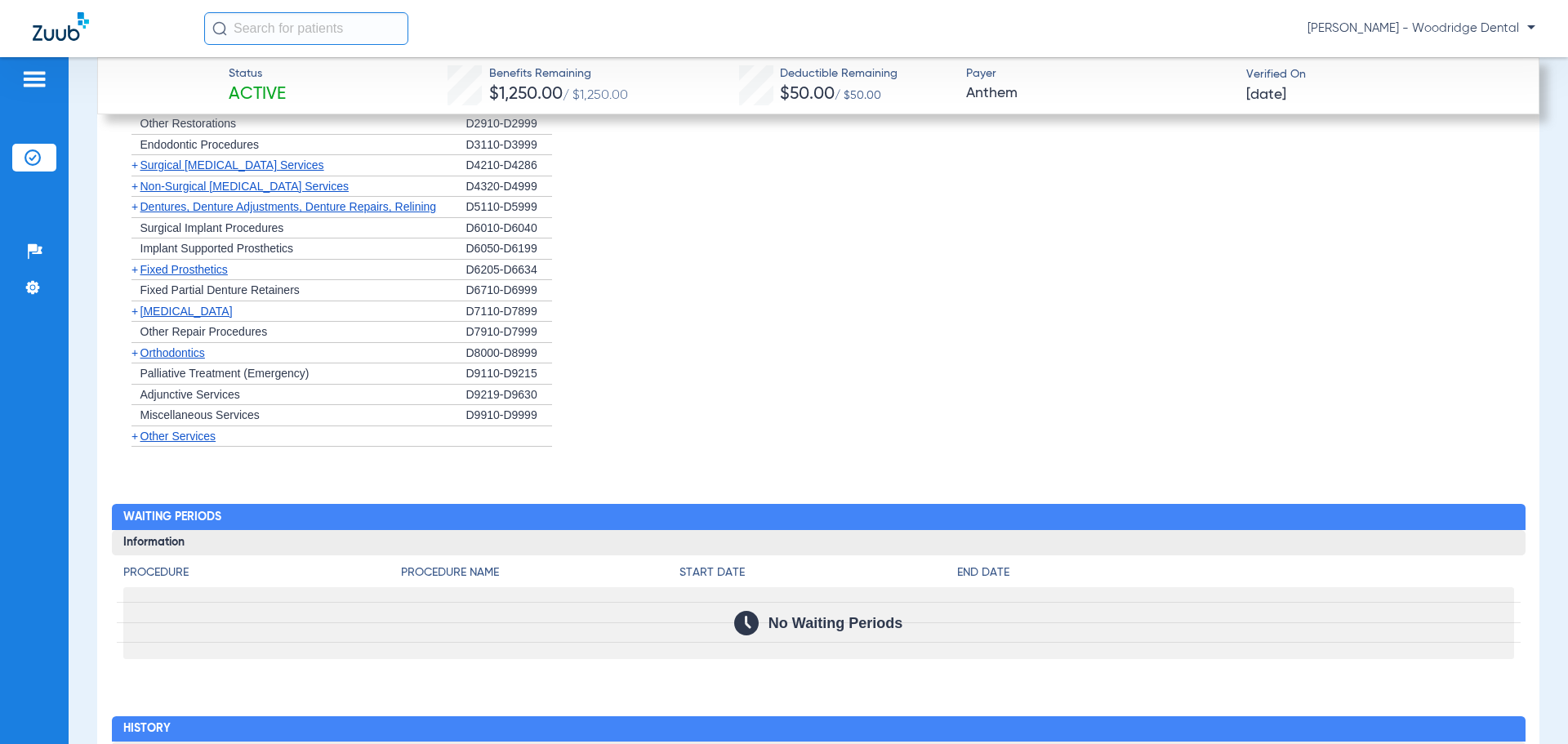
scroll to position [1714, 0]
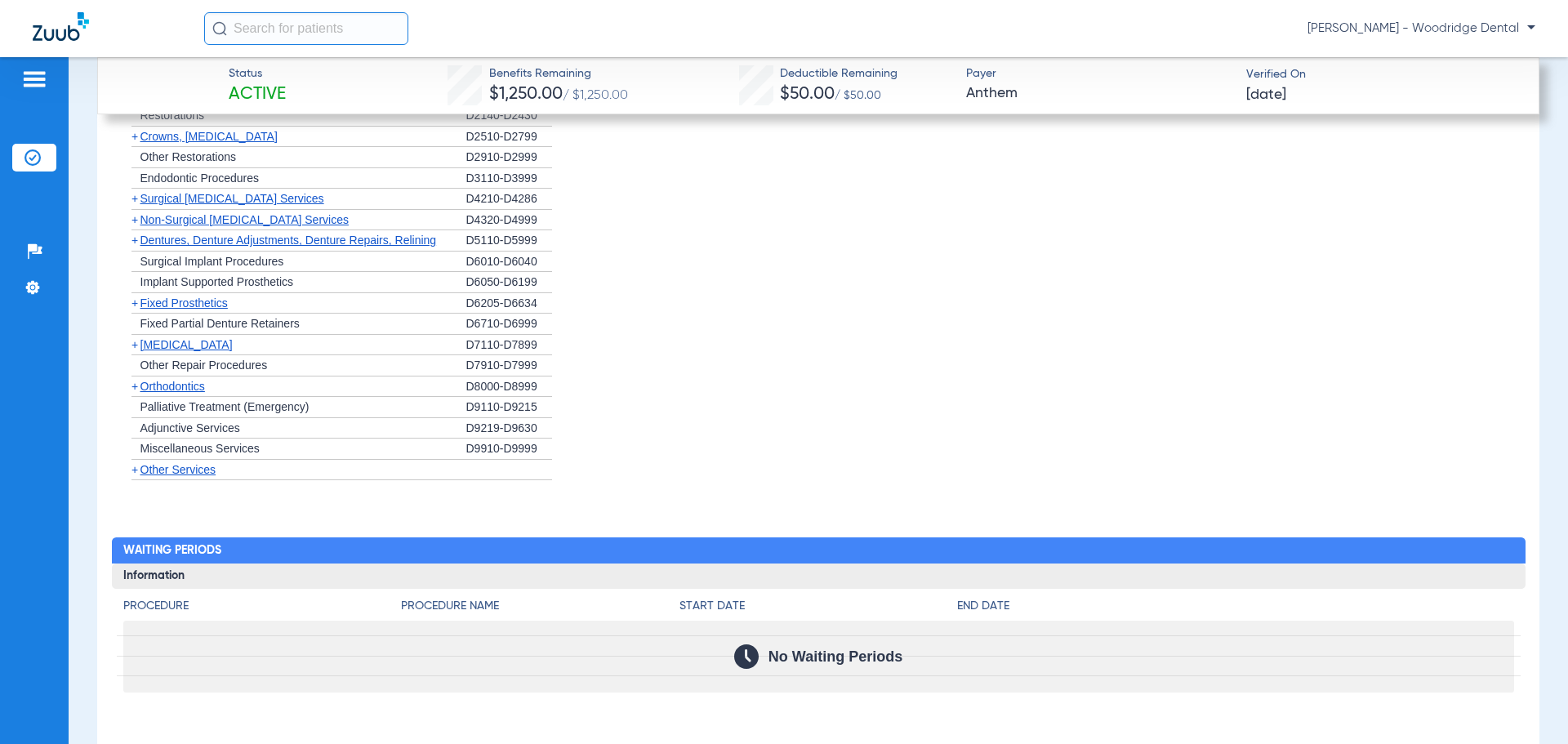
click at [132, 388] on span "+" at bounding box center [134, 386] width 6 height 13
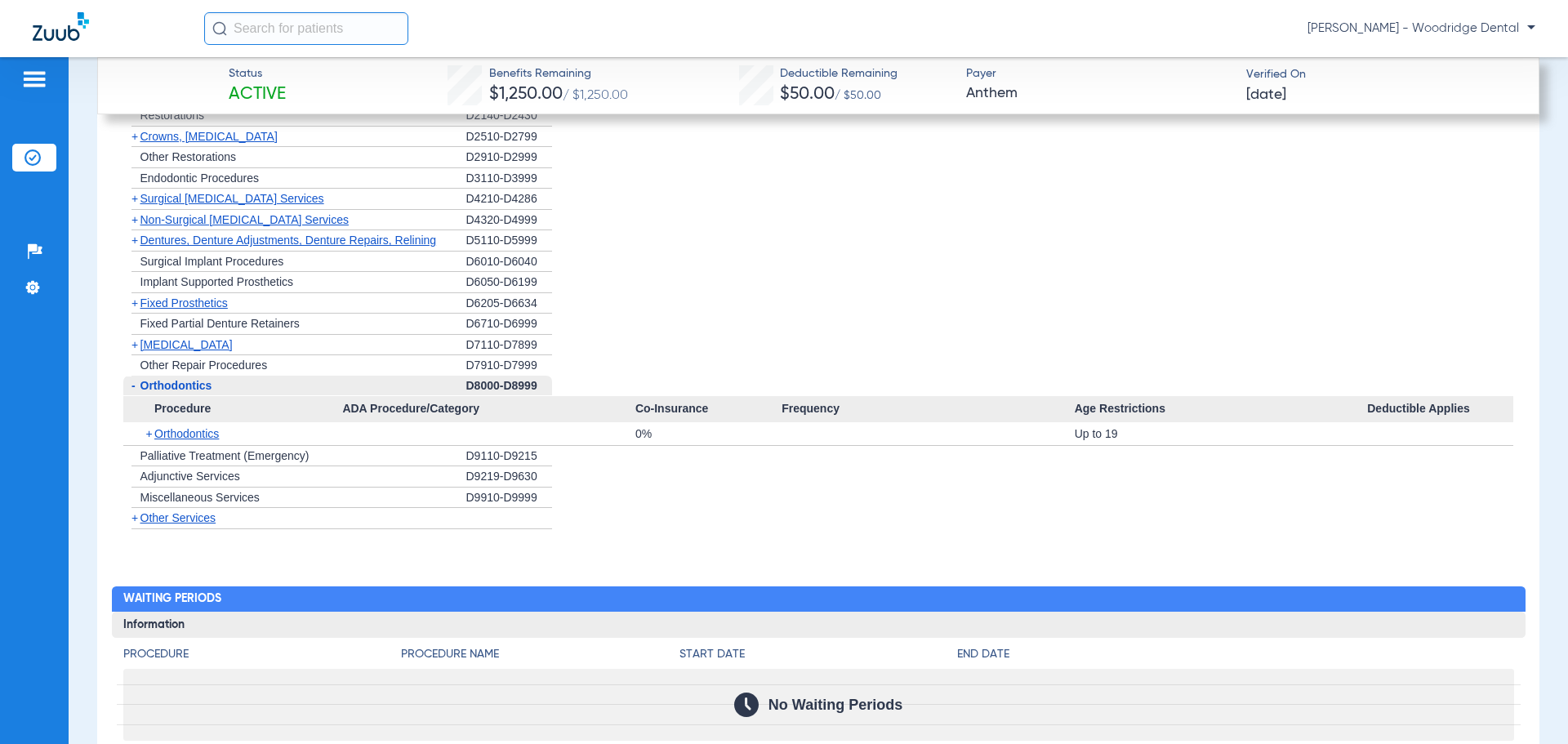
click at [144, 497] on span "Miscellaneous Services" at bounding box center [200, 497] width 119 height 13
click at [177, 498] on span "Miscellaneous Services" at bounding box center [200, 497] width 119 height 13
click at [178, 498] on span "Miscellaneous Services" at bounding box center [200, 497] width 119 height 13
click at [506, 503] on div "D9910-D9999" at bounding box center [509, 498] width 86 height 21
click at [506, 504] on div "D9910-D9999" at bounding box center [509, 498] width 86 height 21
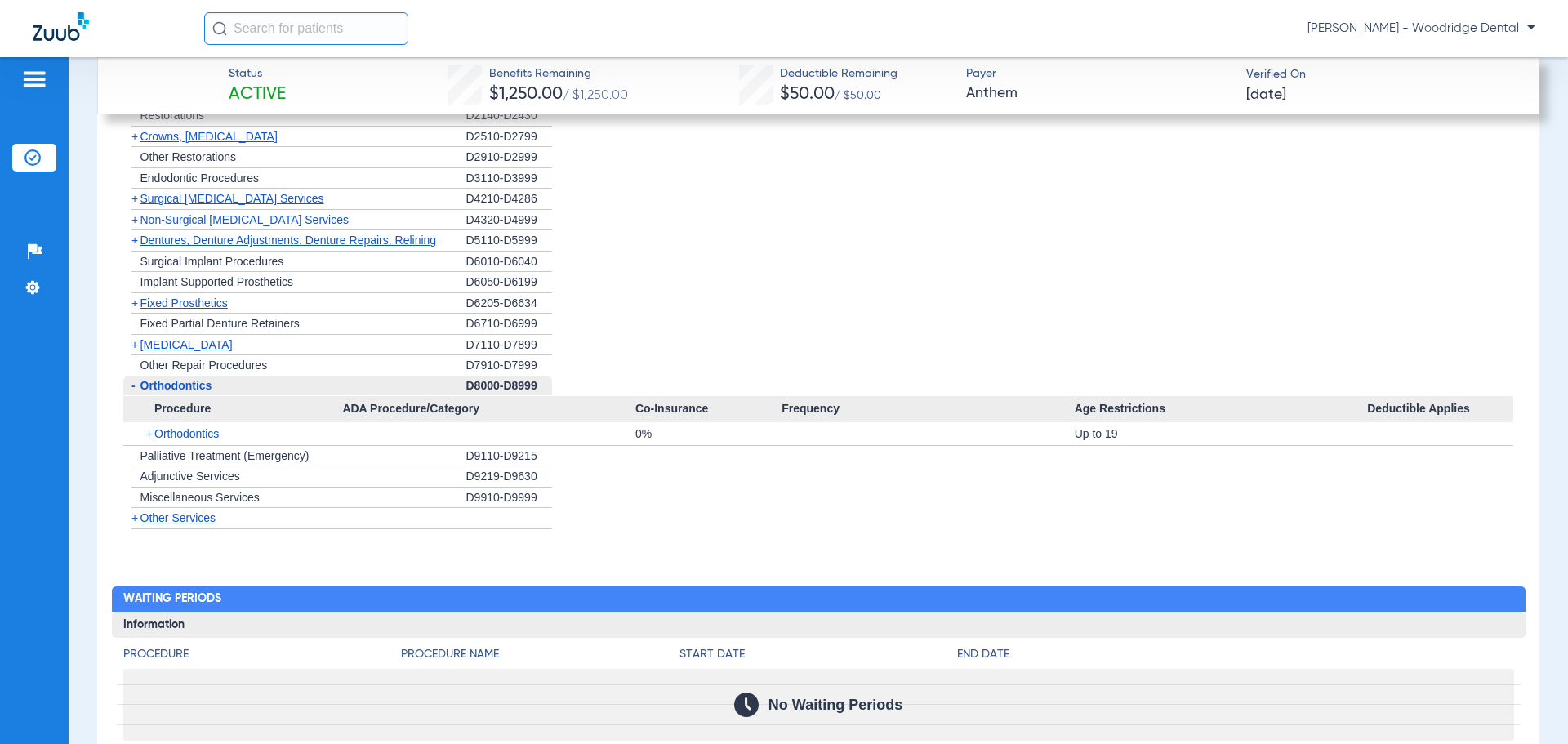
click at [510, 498] on div "D9910-D9999" at bounding box center [509, 498] width 86 height 21
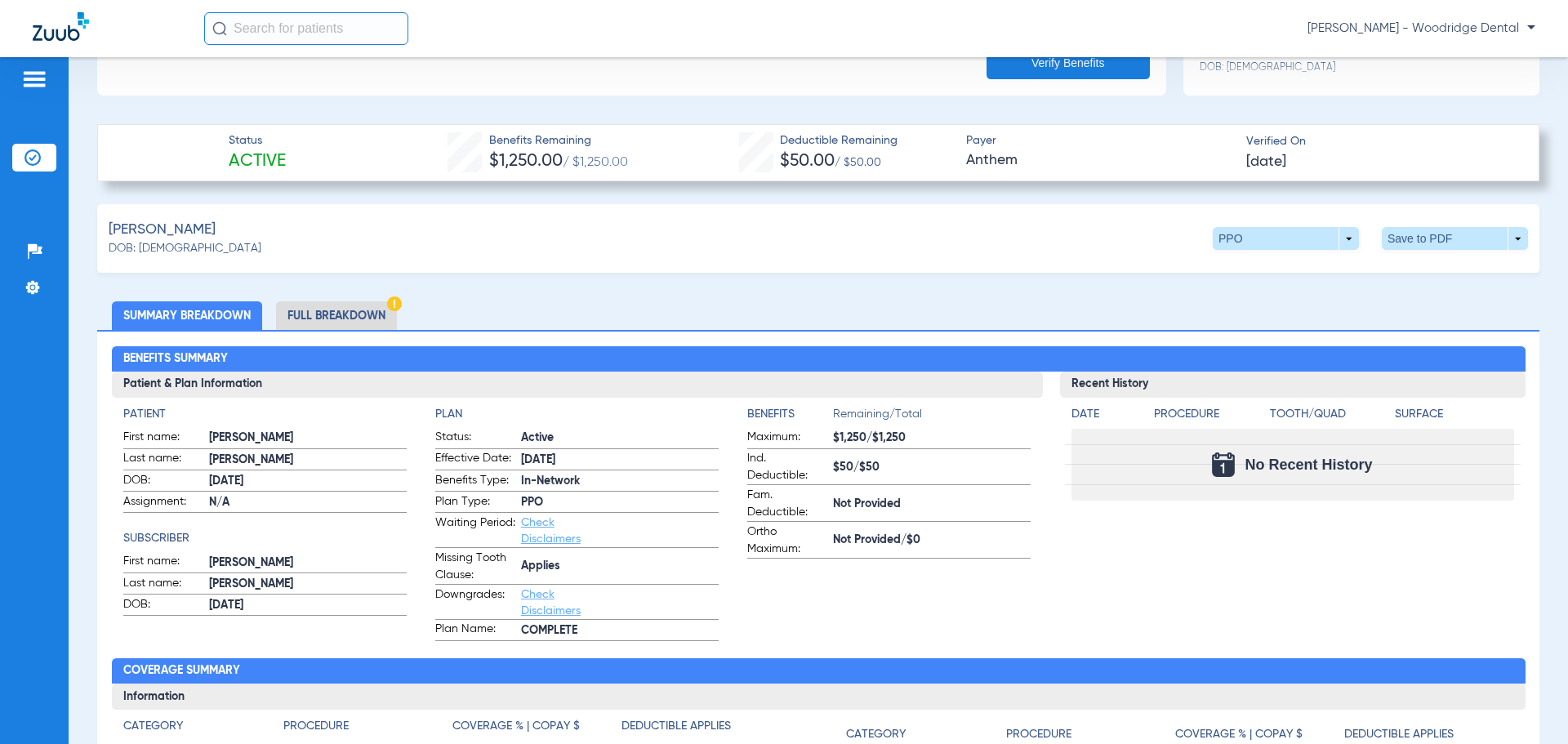
scroll to position [397, 0]
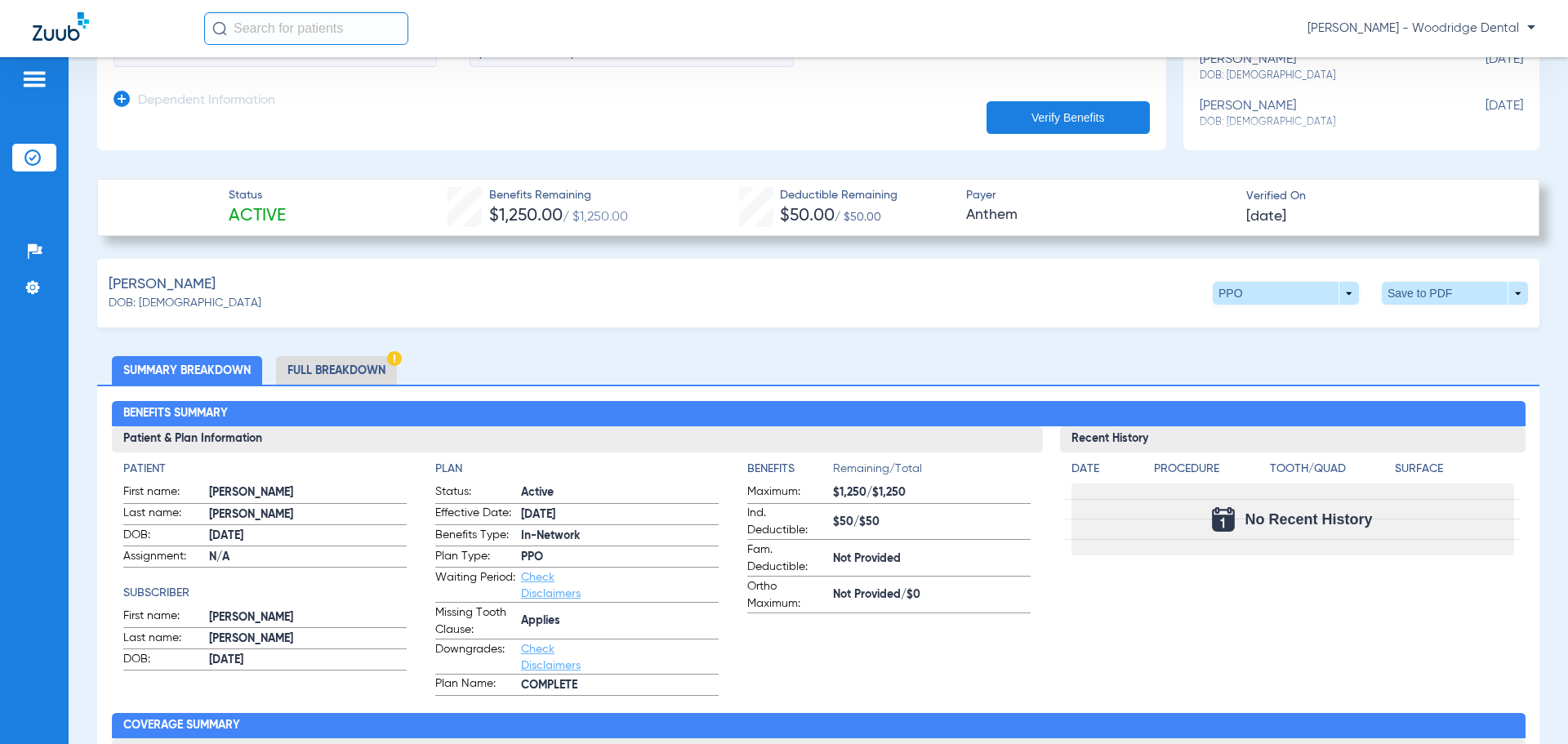
click at [371, 361] on li "Full Breakdown" at bounding box center [336, 370] width 121 height 29
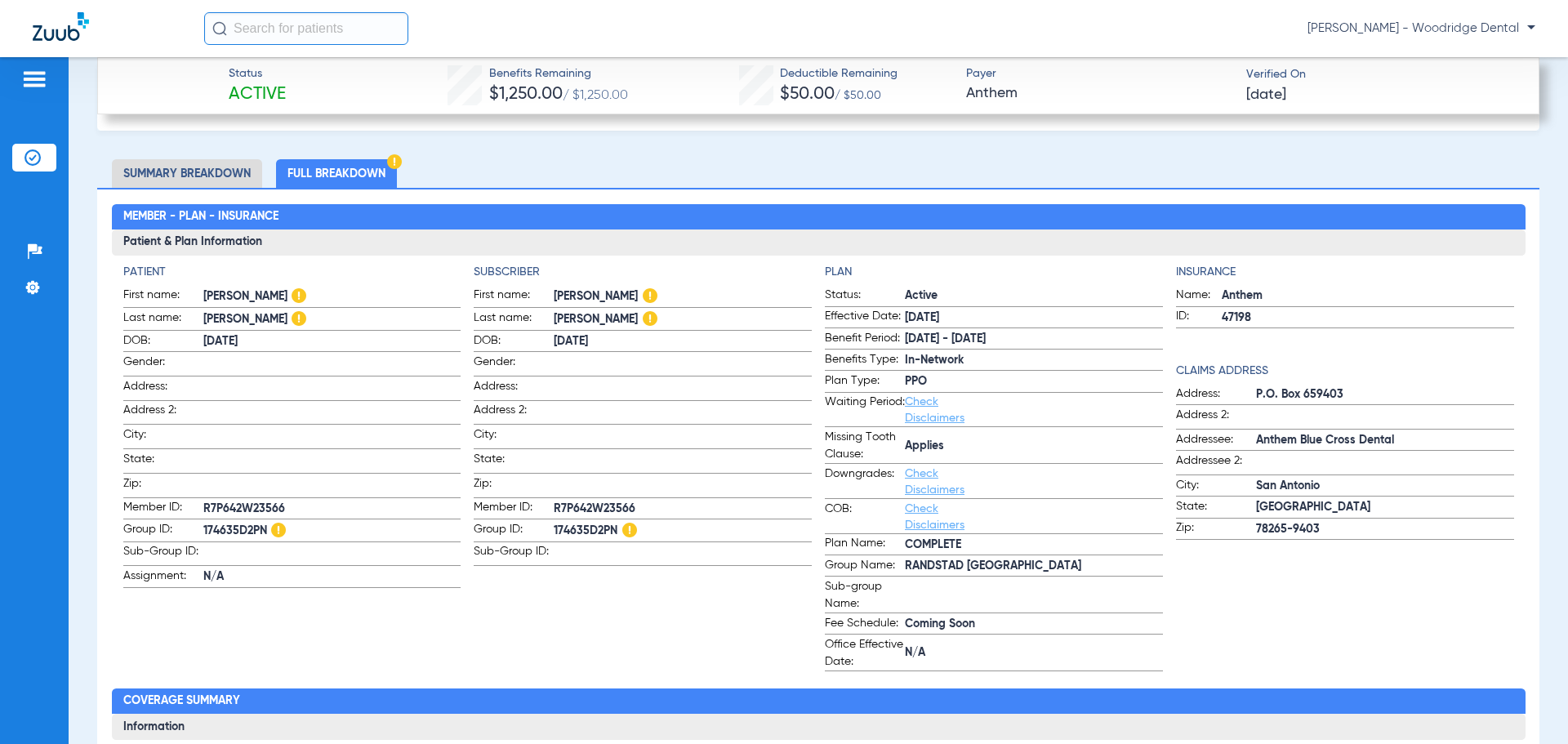
scroll to position [609, 0]
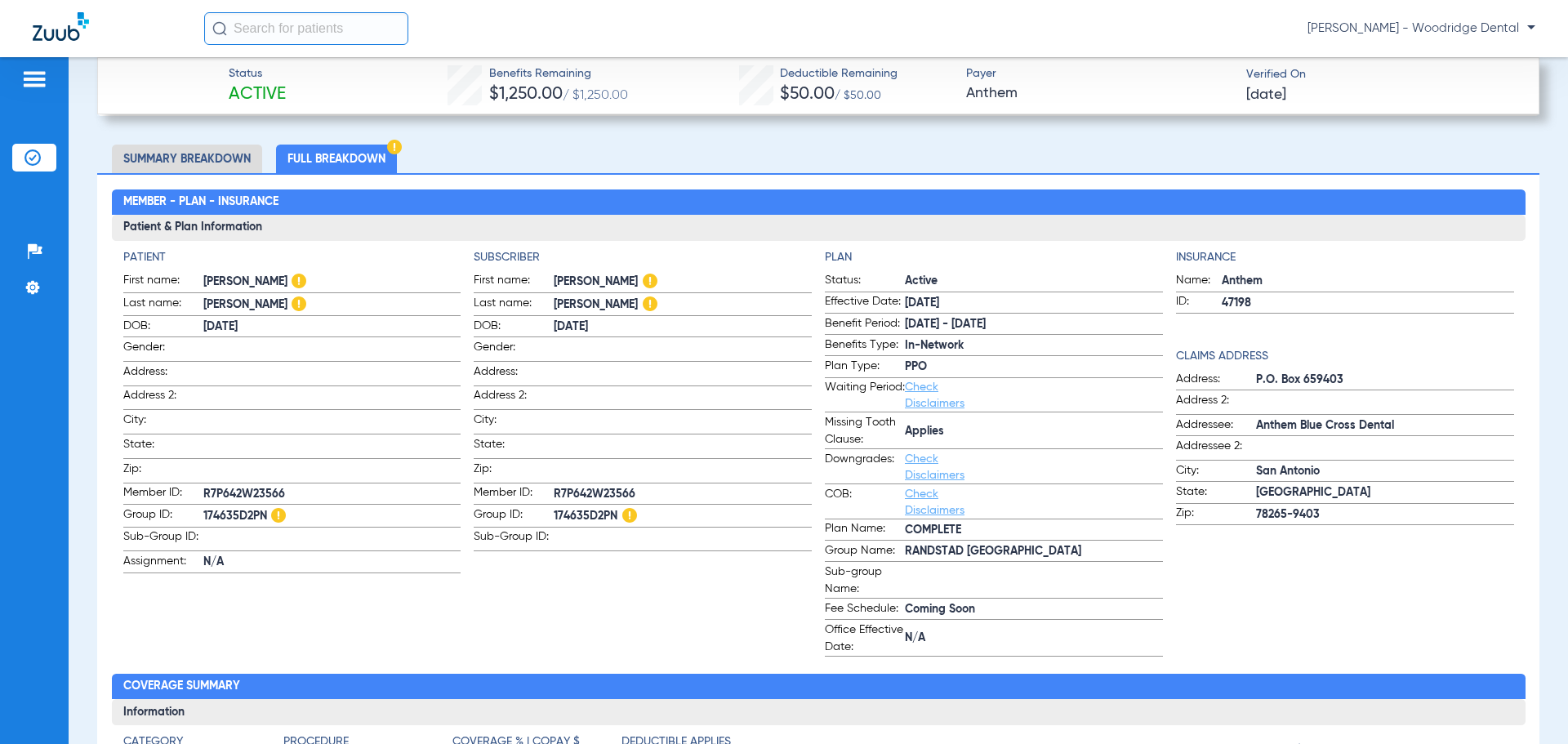
click at [221, 160] on li "Summary Breakdown" at bounding box center [187, 158] width 151 height 29
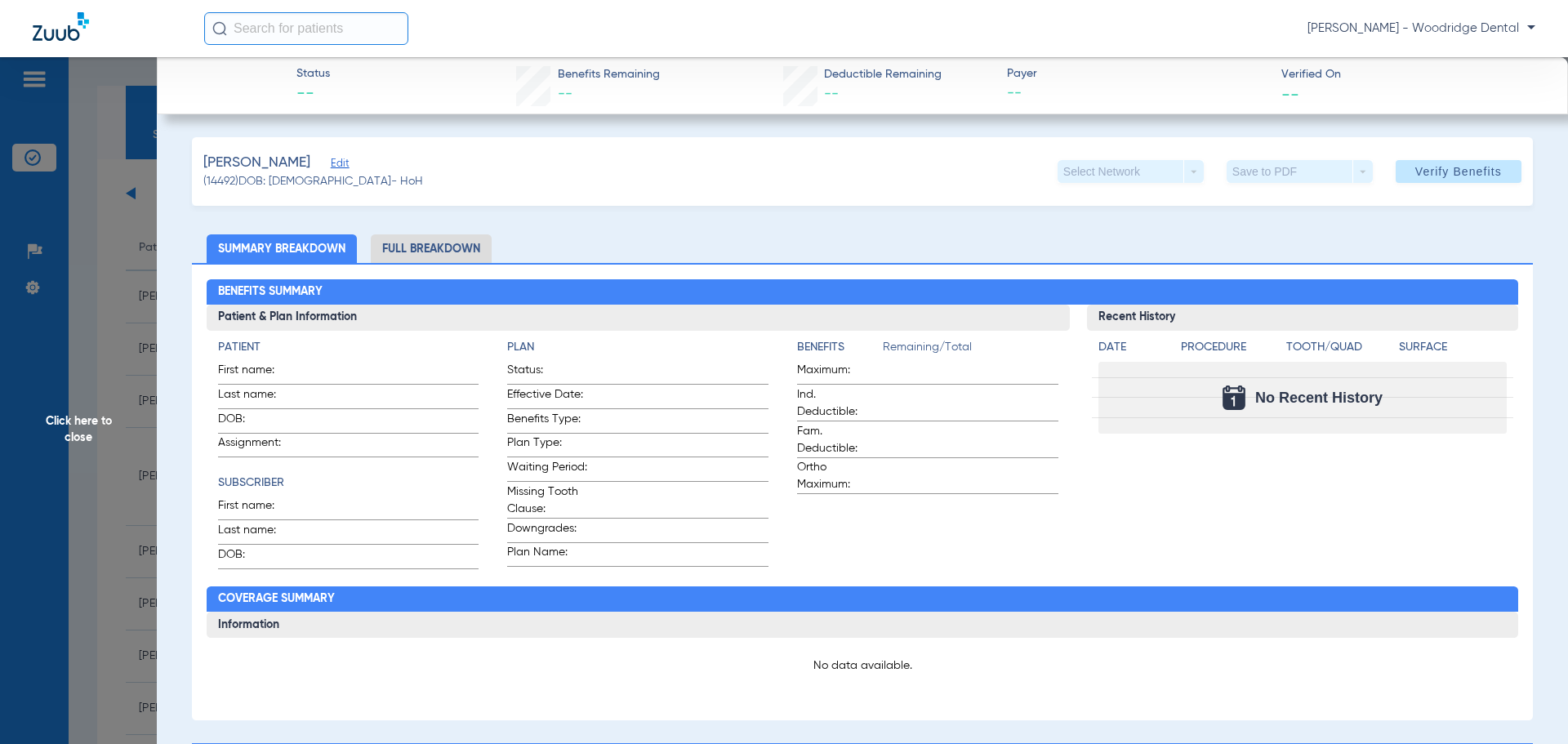
scroll to position [130, 0]
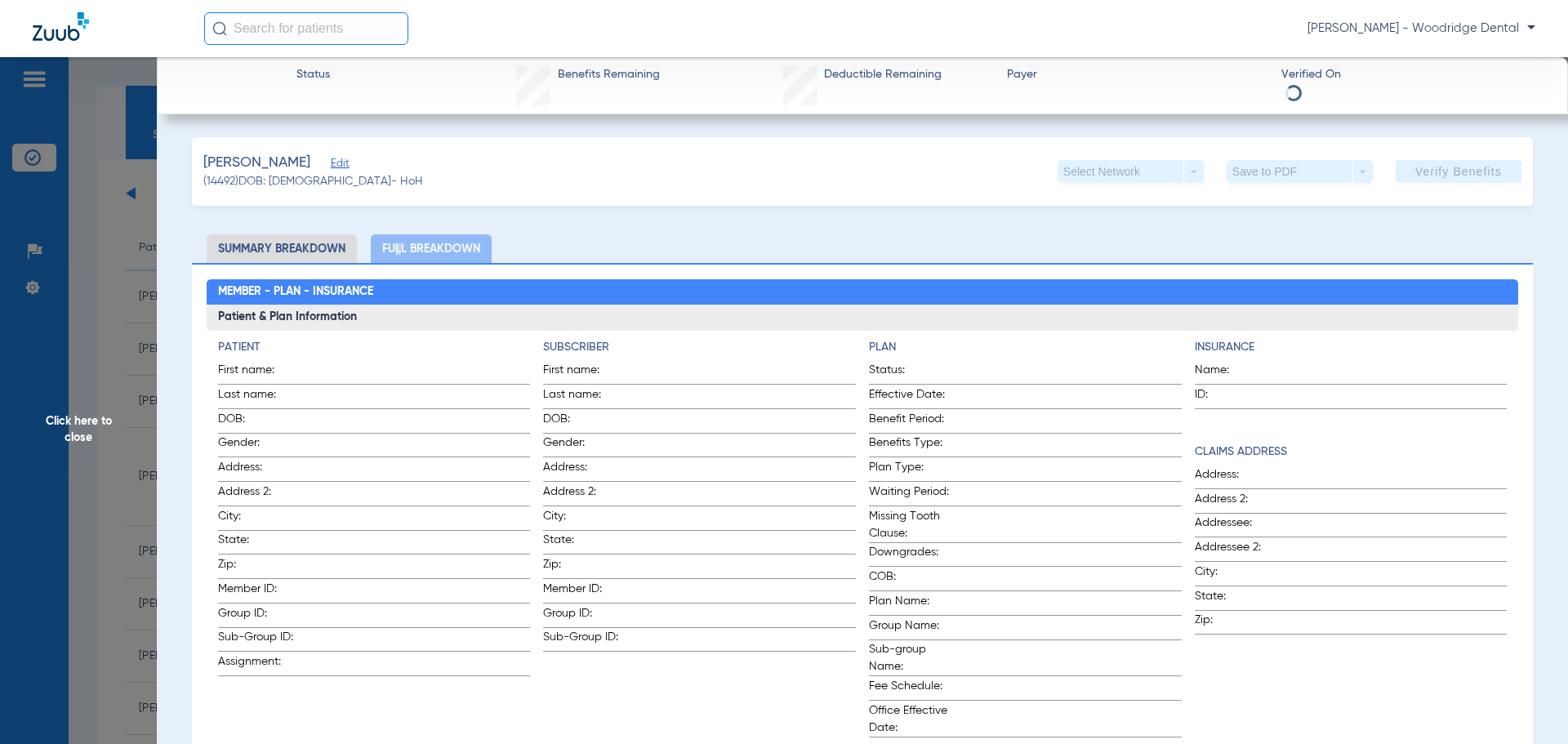
scroll to position [309, 0]
